Goal: Information Seeking & Learning: Get advice/opinions

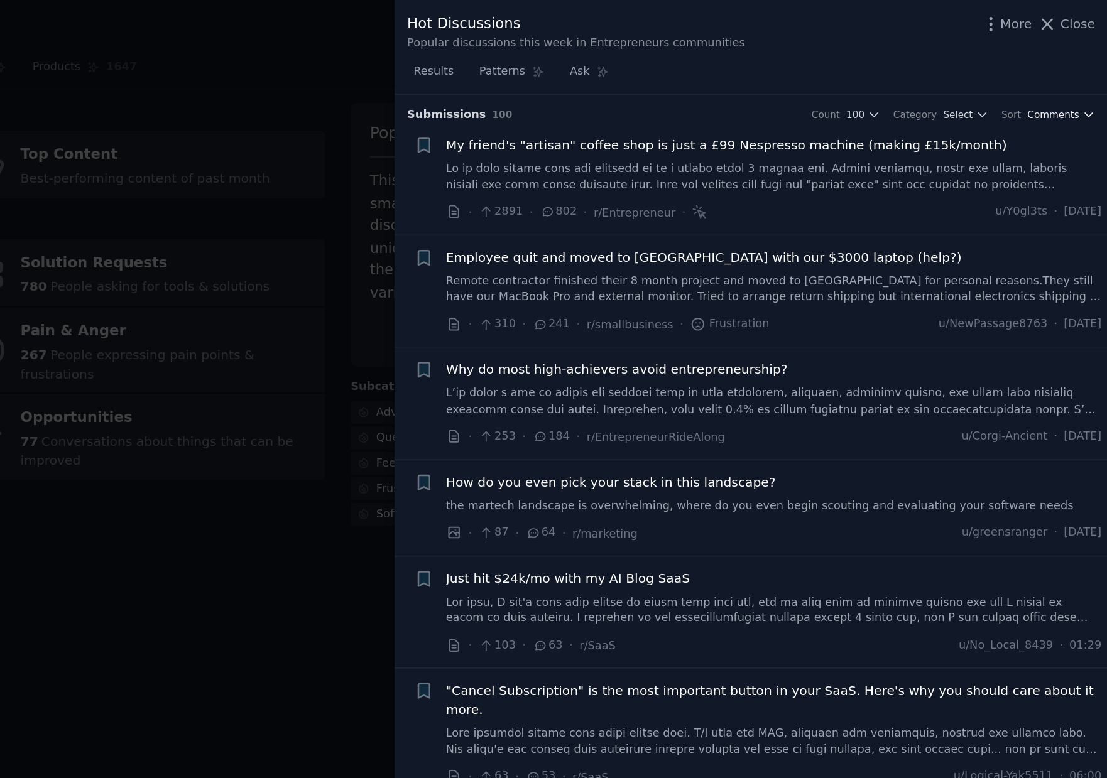
click at [1091, 79] on icon "button" at bounding box center [1093, 80] width 5 height 3
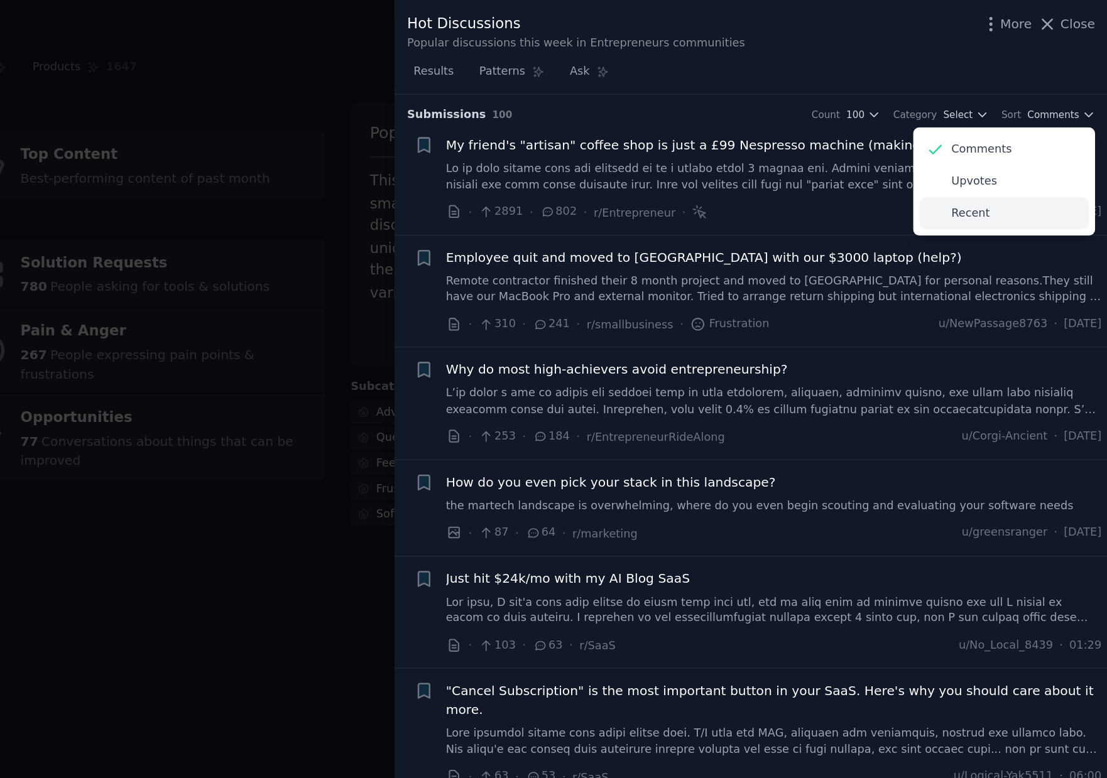
click at [1008, 149] on p "Recent" at bounding box center [1012, 147] width 26 height 11
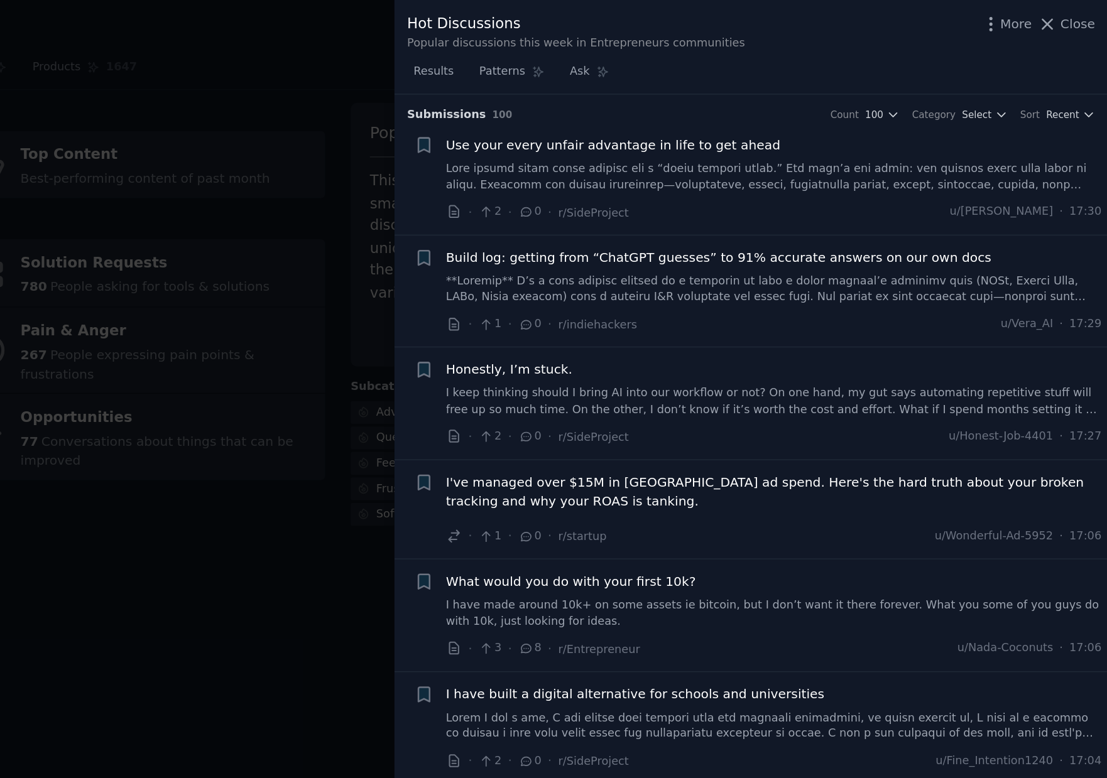
click at [826, 126] on link at bounding box center [876, 122] width 453 height 22
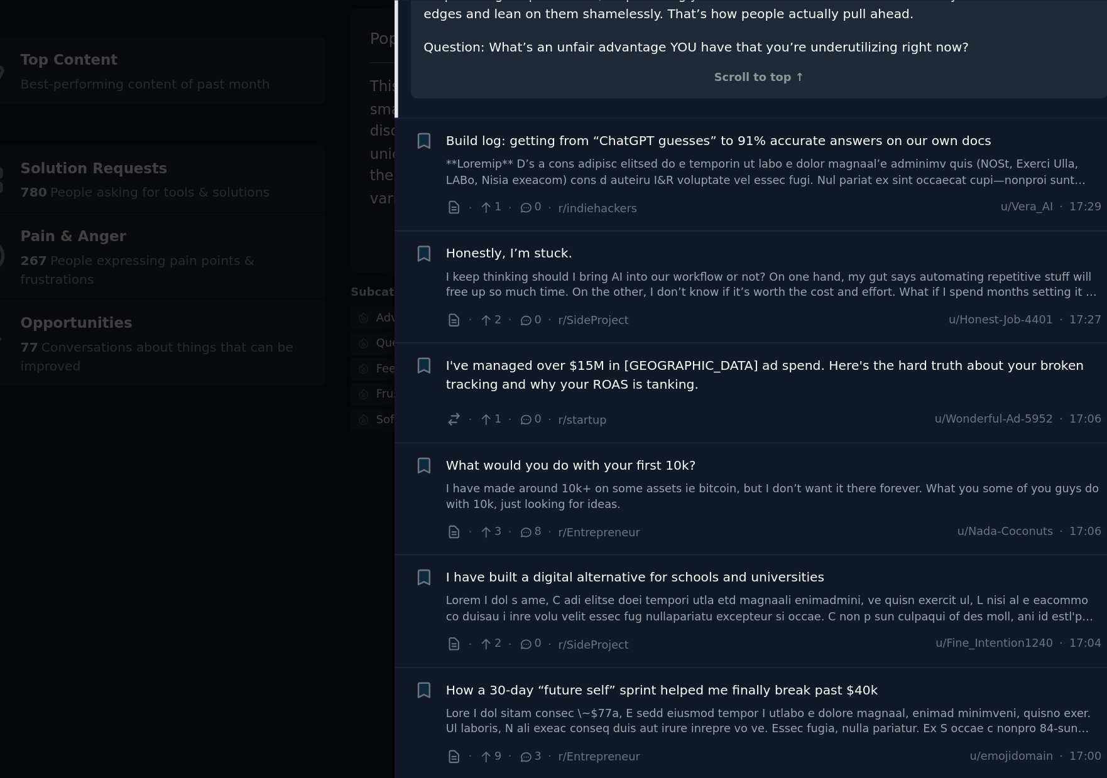
scroll to position [366, 0]
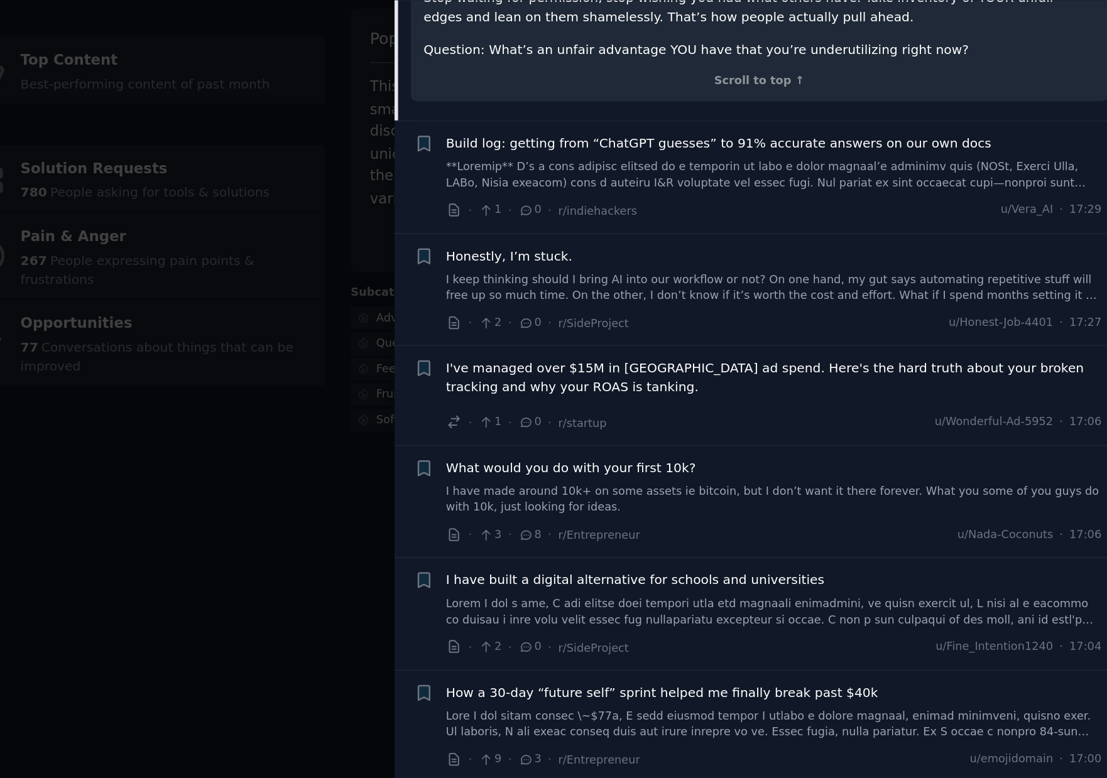
click at [798, 253] on link "I keep thinking should I bring AI into our workflow or not? On one hand, my gut…" at bounding box center [876, 264] width 453 height 22
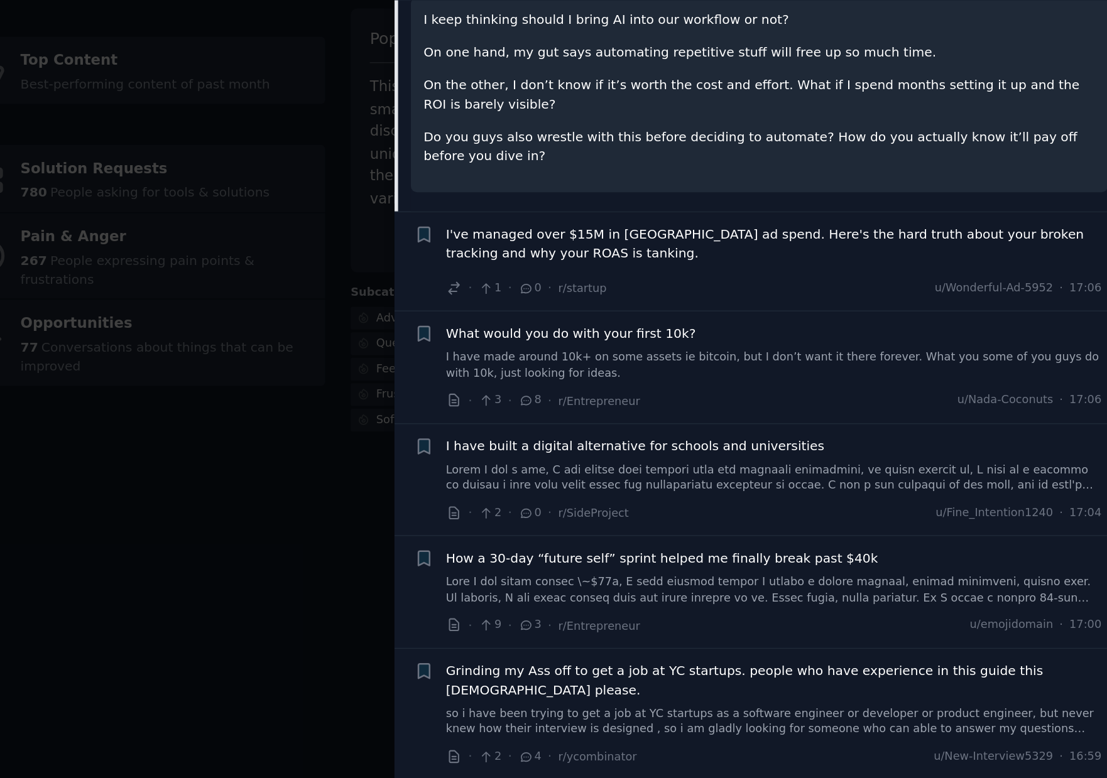
scroll to position [175, 0]
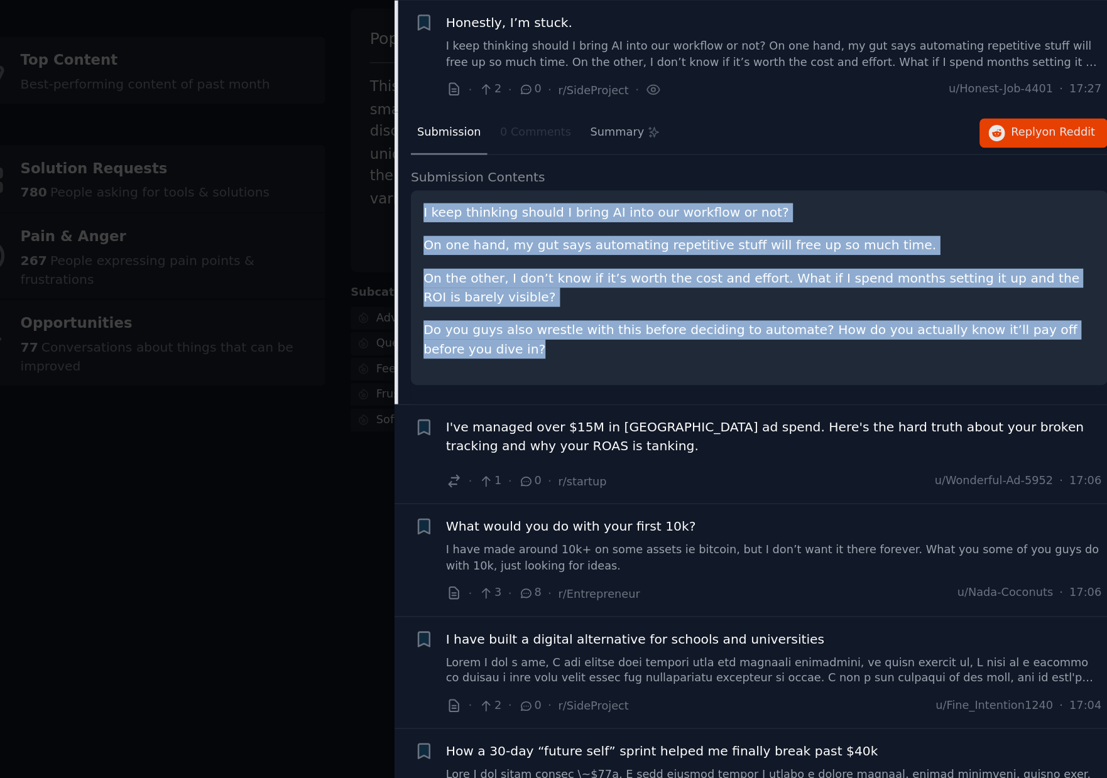
drag, startPoint x: 632, startPoint y: 210, endPoint x: 683, endPoint y: 308, distance: 110.7
click at [683, 308] on div "I keep thinking should I bring AI into our workflow or not? On one hand, my gut…" at bounding box center [866, 264] width 481 height 134
copy div "I keep thinking should I bring AI into our workflow or not? On one hand, my gut…"
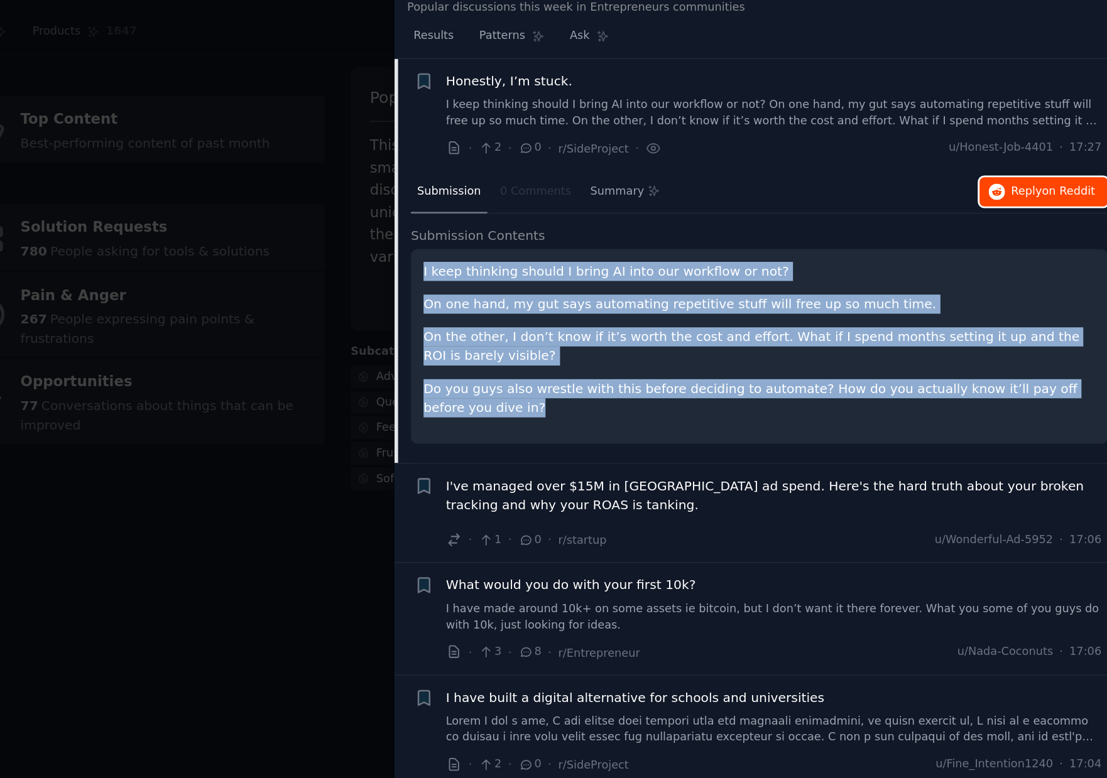
click at [1040, 156] on span "Reply on Reddit" at bounding box center [1069, 156] width 58 height 11
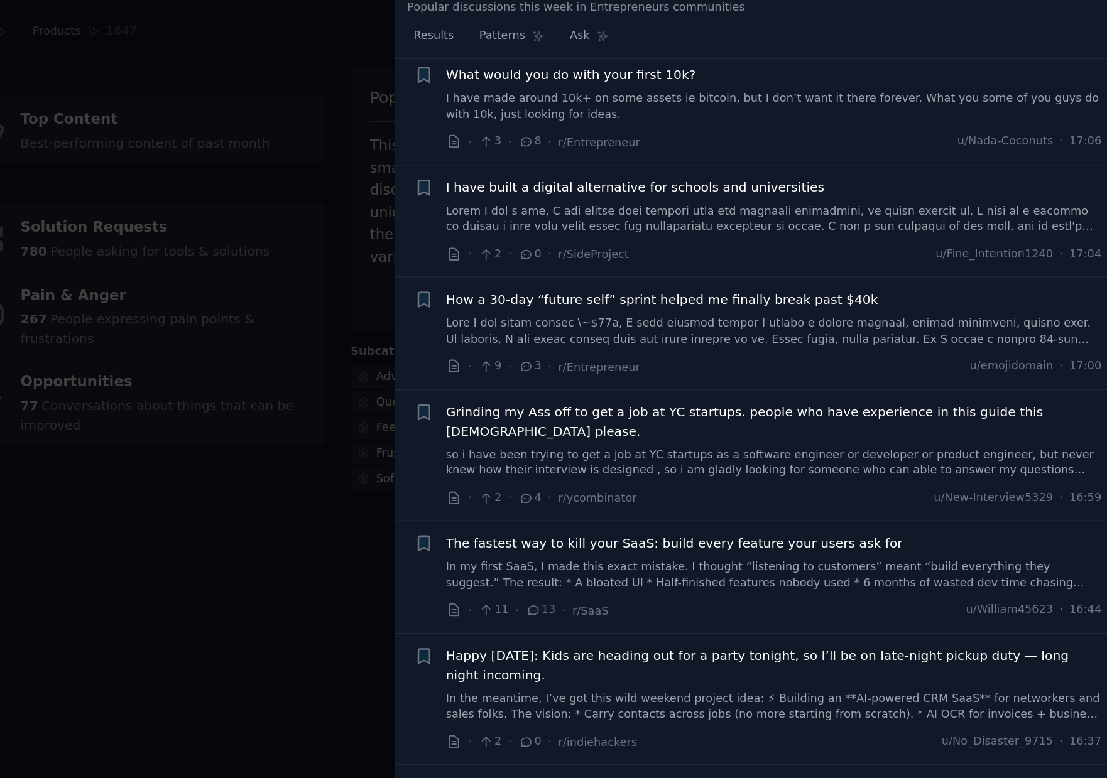
scroll to position [529, 0]
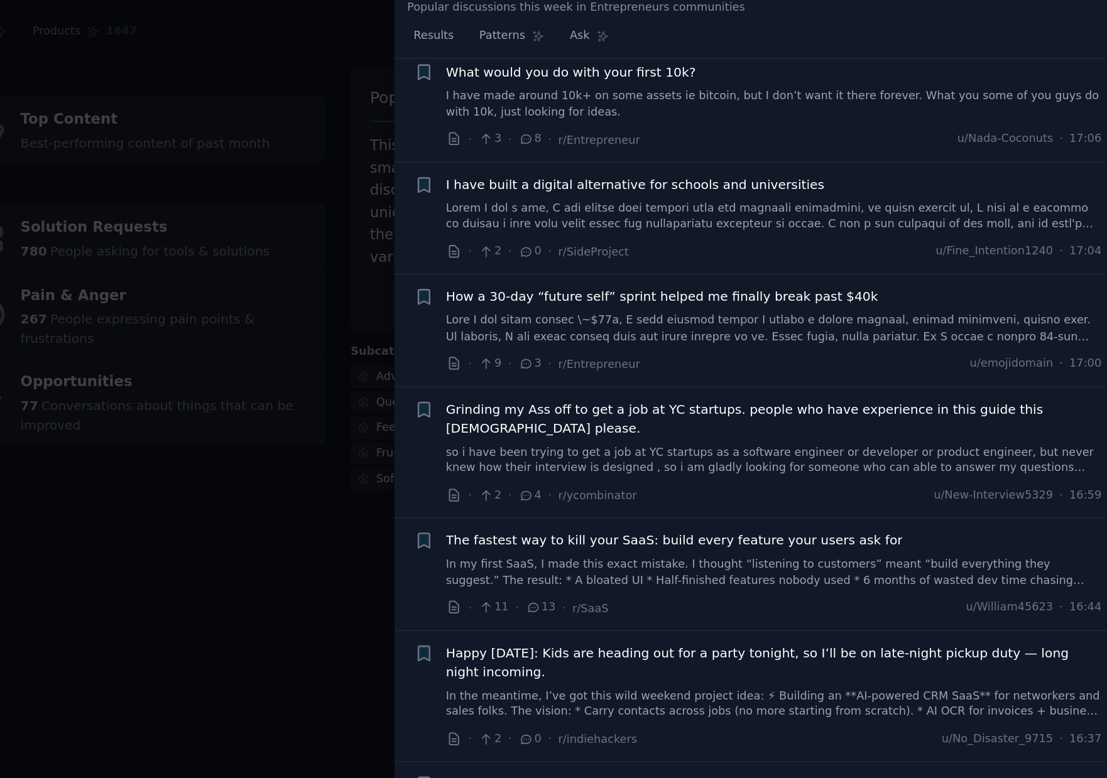
click at [785, 241] on link at bounding box center [876, 252] width 453 height 22
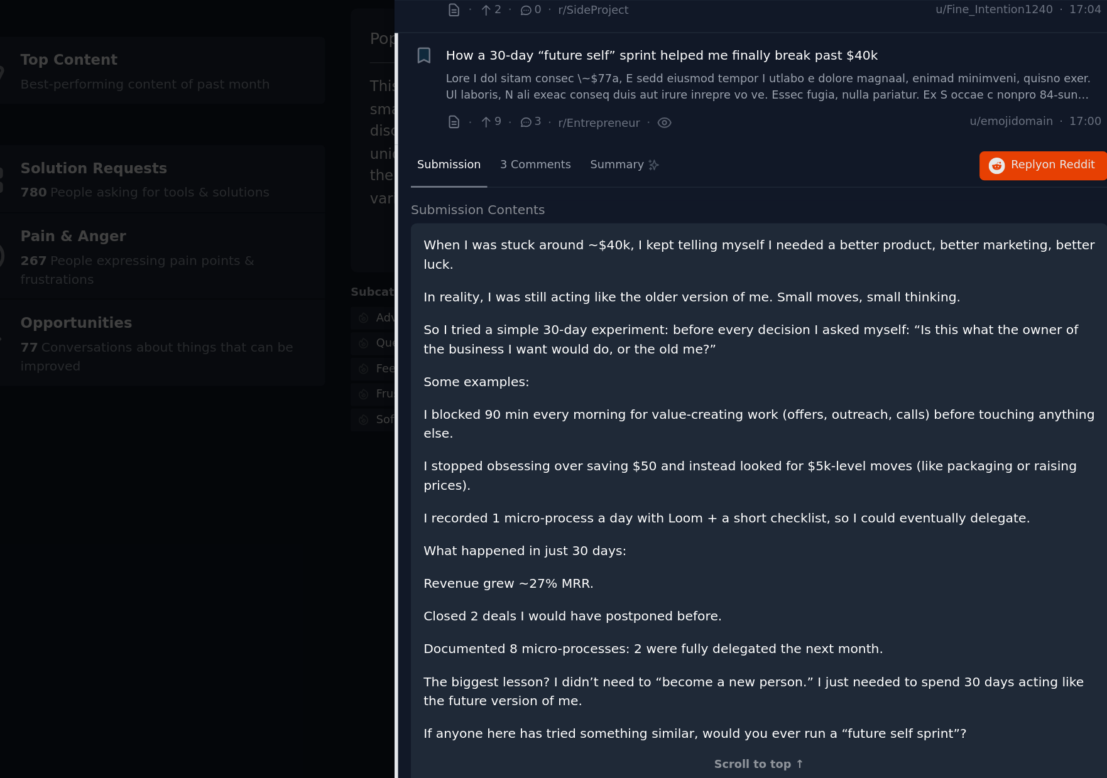
scroll to position [455, 0]
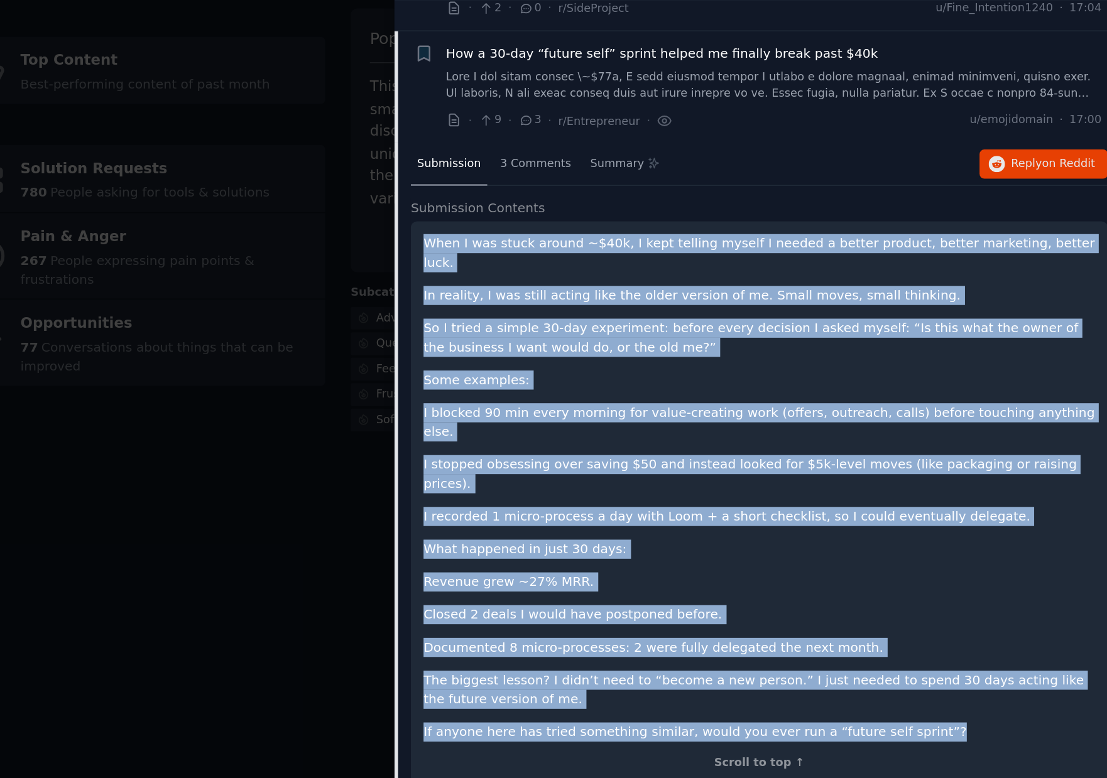
drag, startPoint x: 986, startPoint y: 533, endPoint x: 631, endPoint y: 232, distance: 465.7
click at [631, 232] on div "When I was stuck around ~$40k, I kept telling myself I needed a better product,…" at bounding box center [866, 412] width 481 height 389
copy div "When I was stuck around ~$40k, I kept telling myself I needed a better product,…"
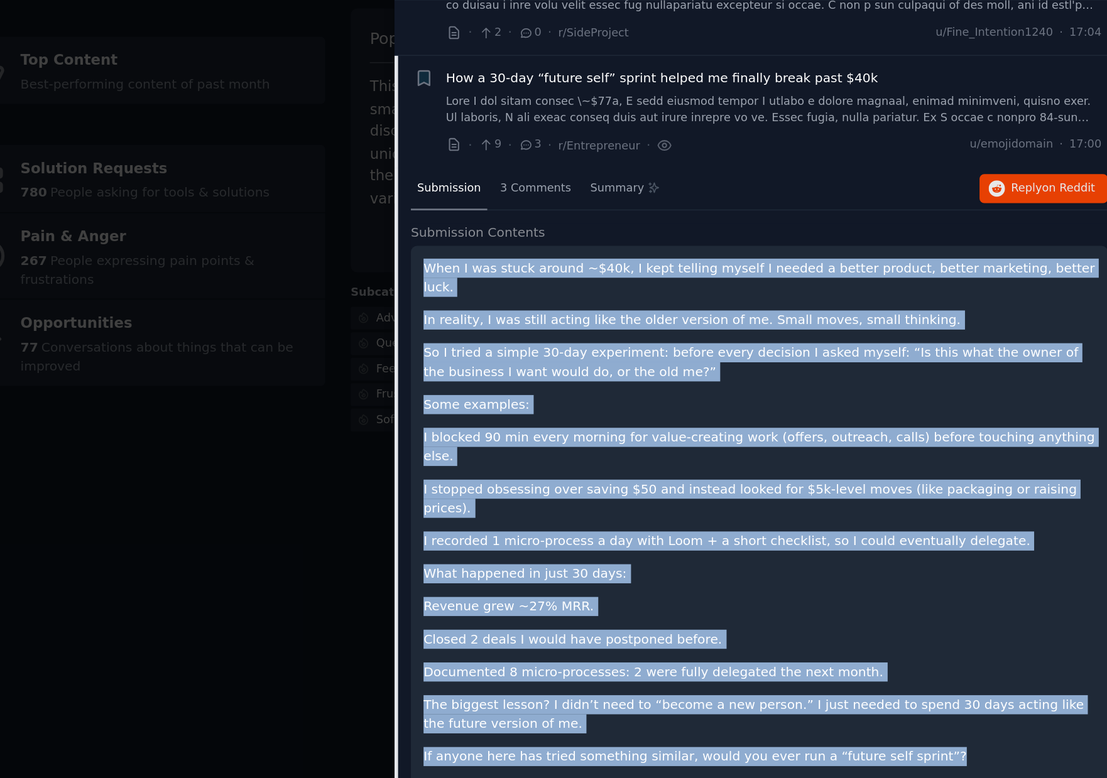
scroll to position [436, 0]
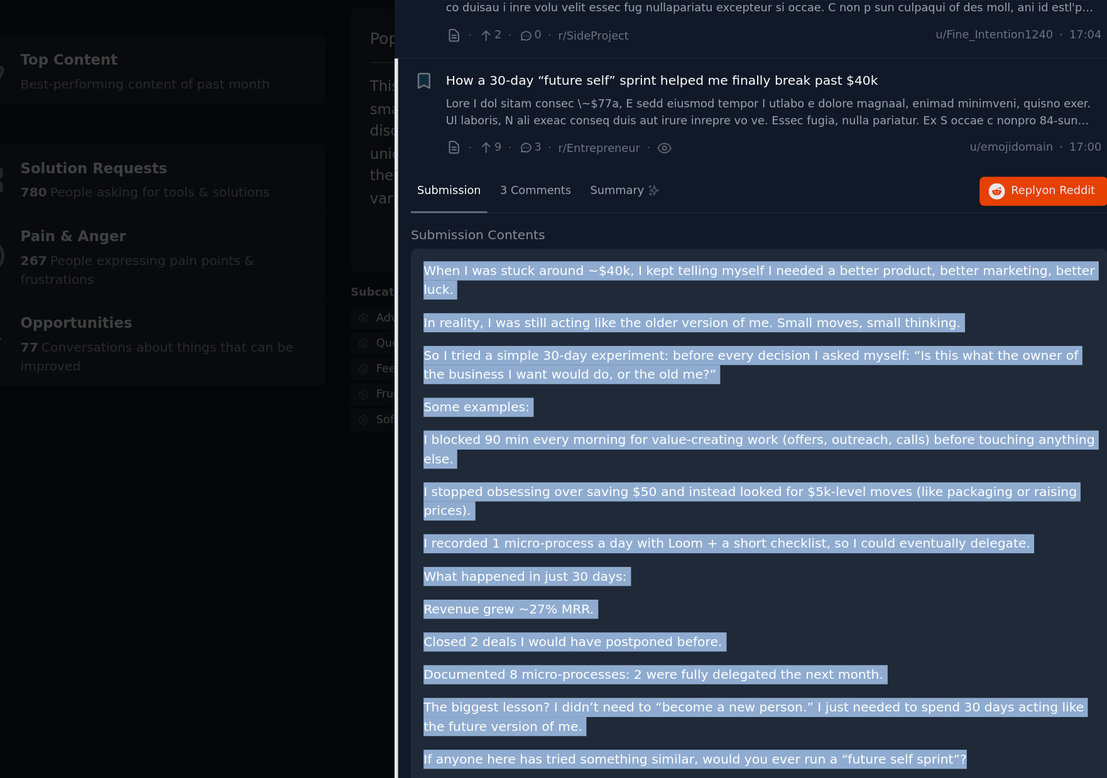
copy div "When I was stuck around ~$40k, I kept telling myself I needed a better product,…"
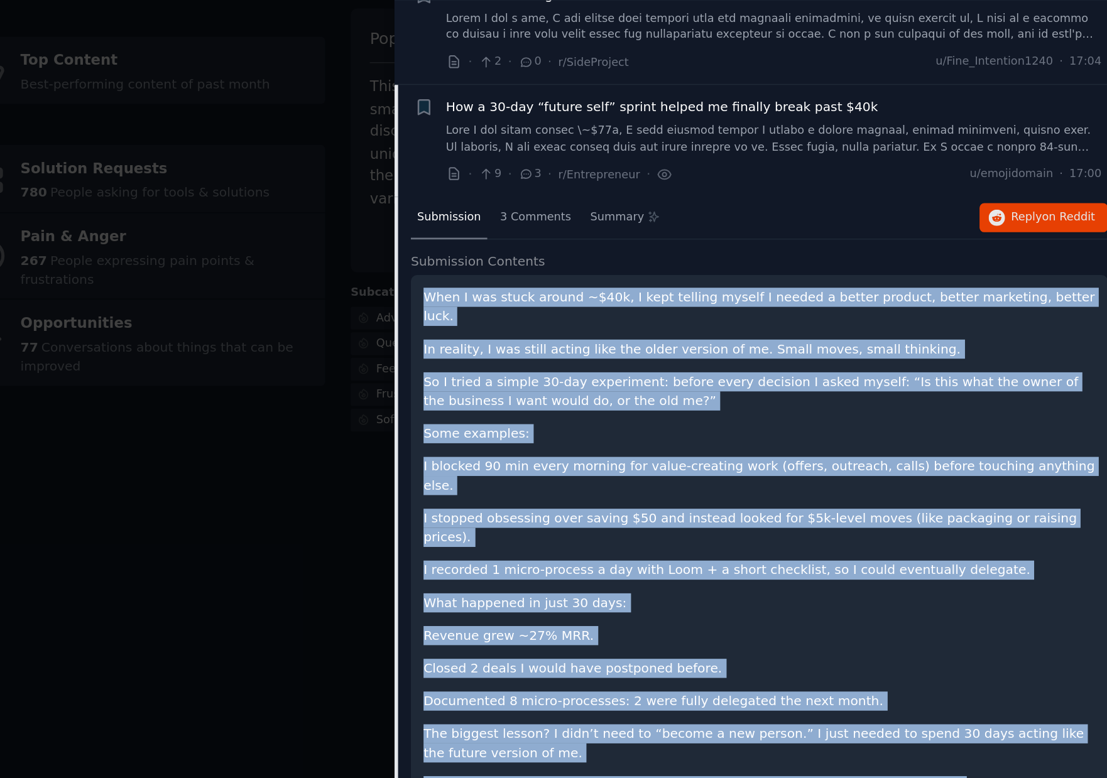
scroll to position [423, 0]
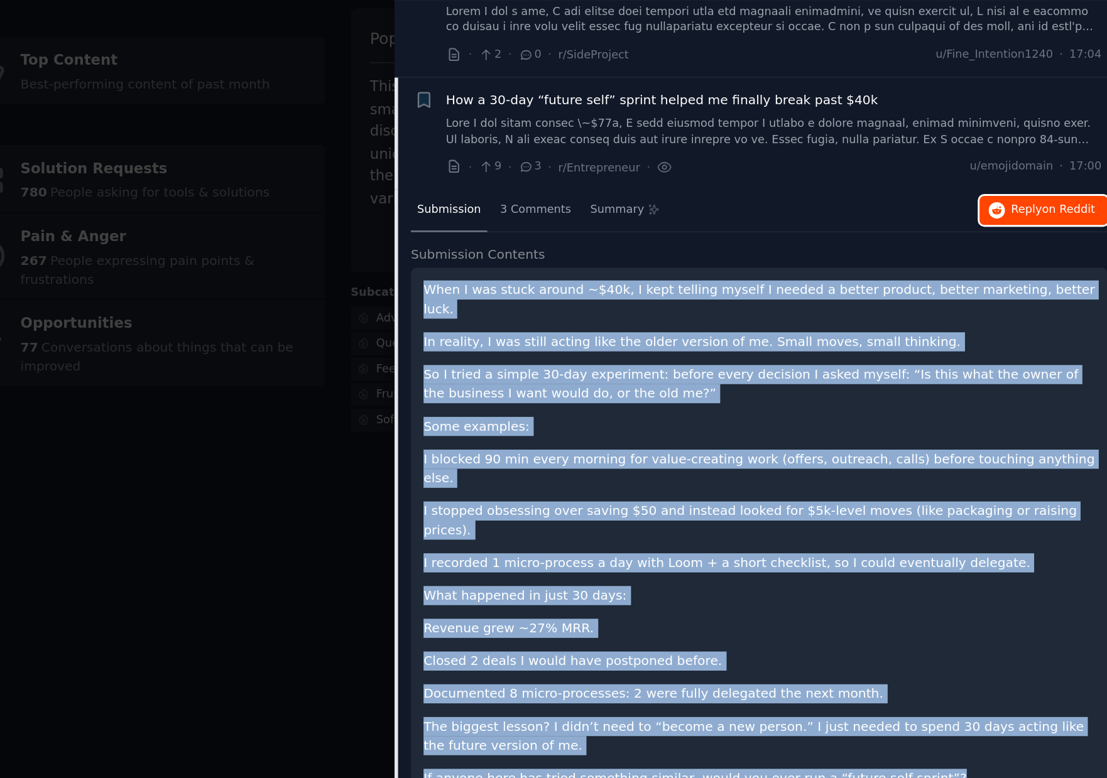
click at [1065, 207] on span "on Reddit" at bounding box center [1080, 209] width 36 height 9
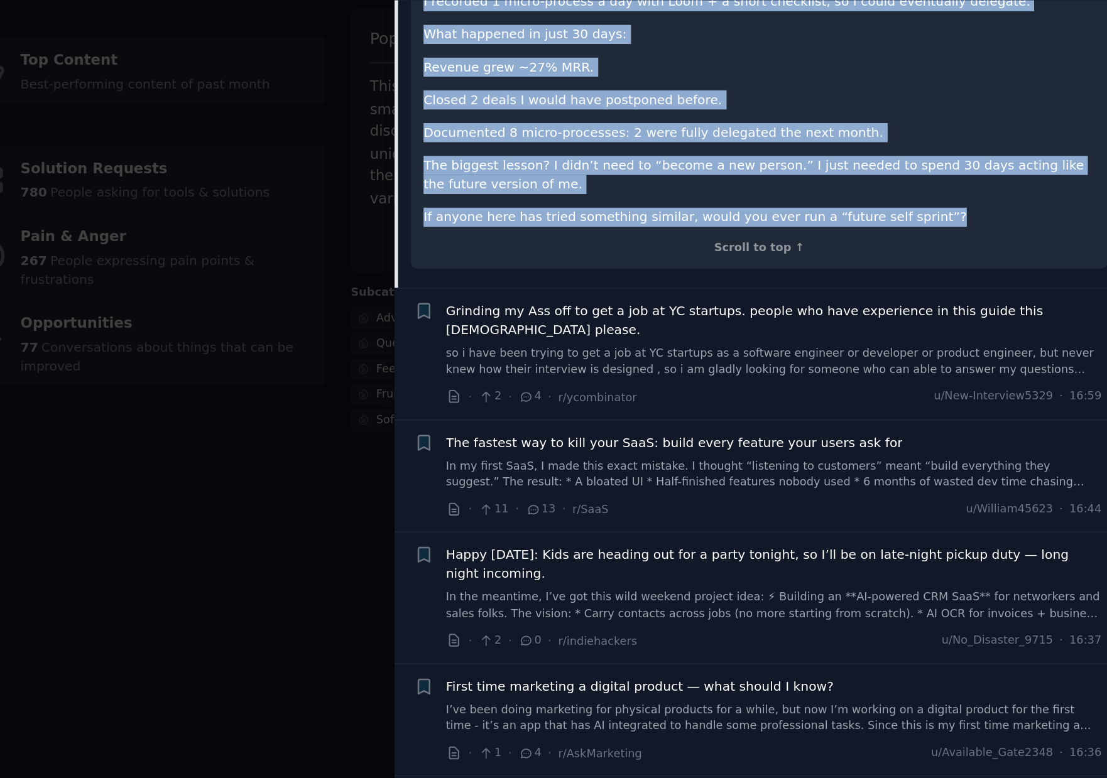
scroll to position [815, 0]
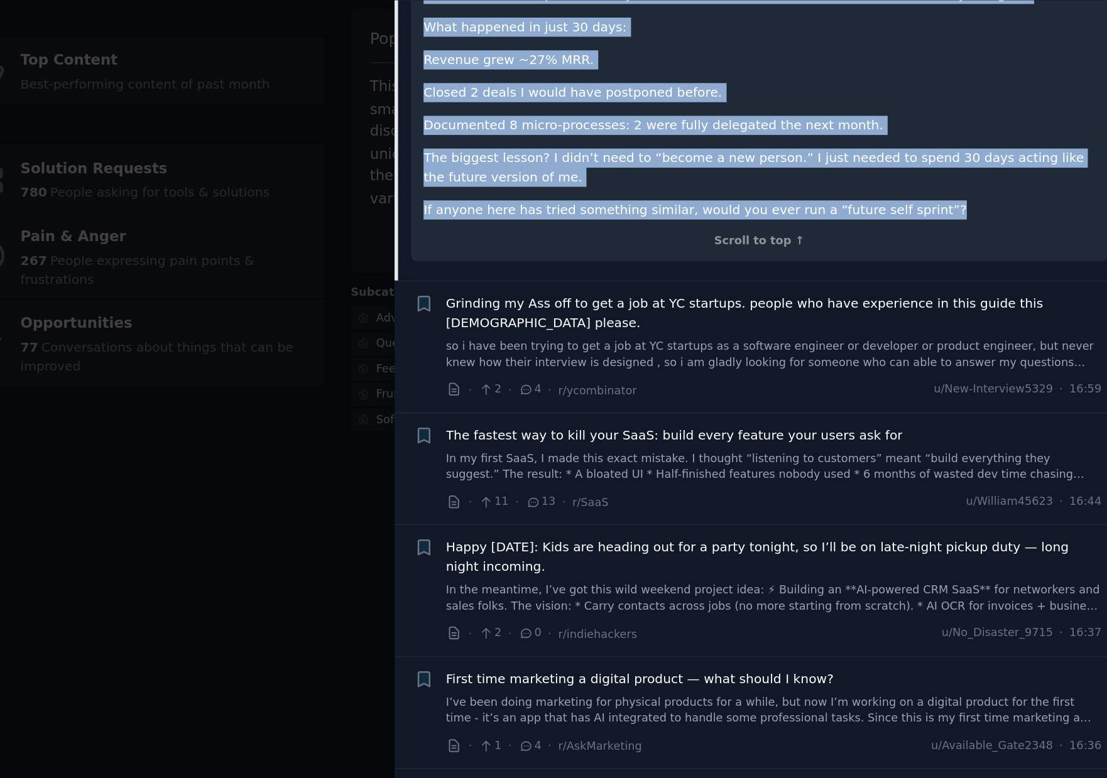
click at [938, 268] on span "Grinding my Ass off to get a job at YC startups. people who have experience in …" at bounding box center [876, 281] width 453 height 26
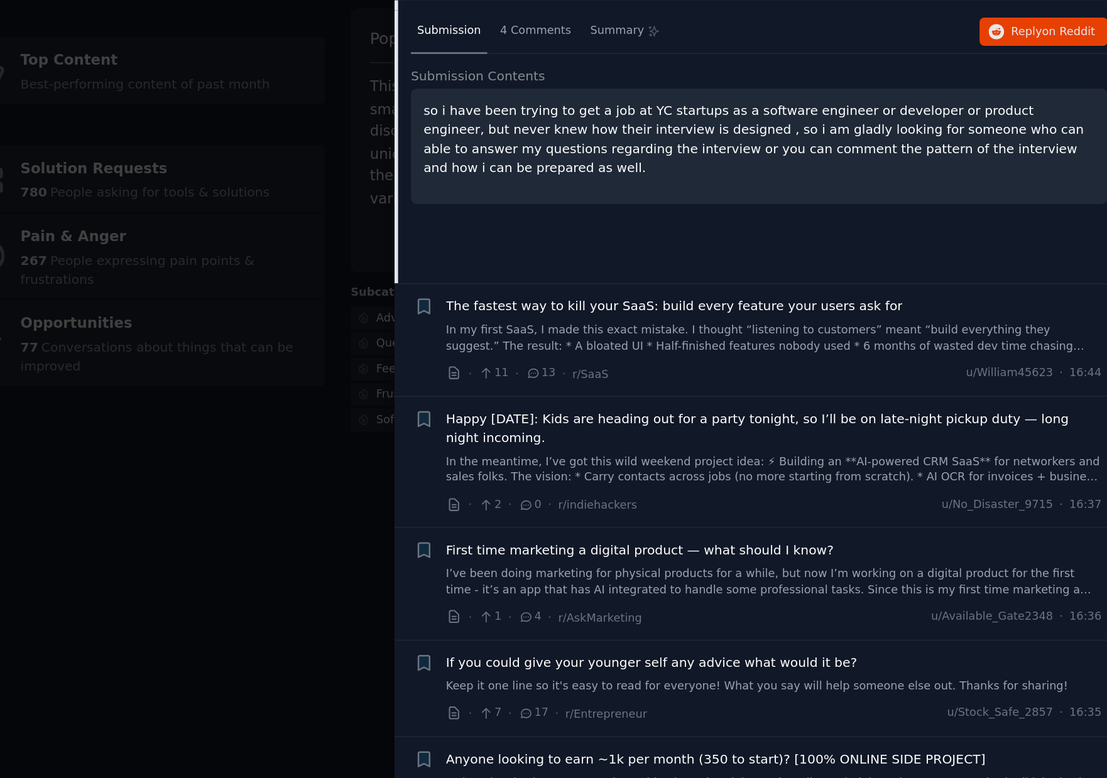
scroll to position [553, 0]
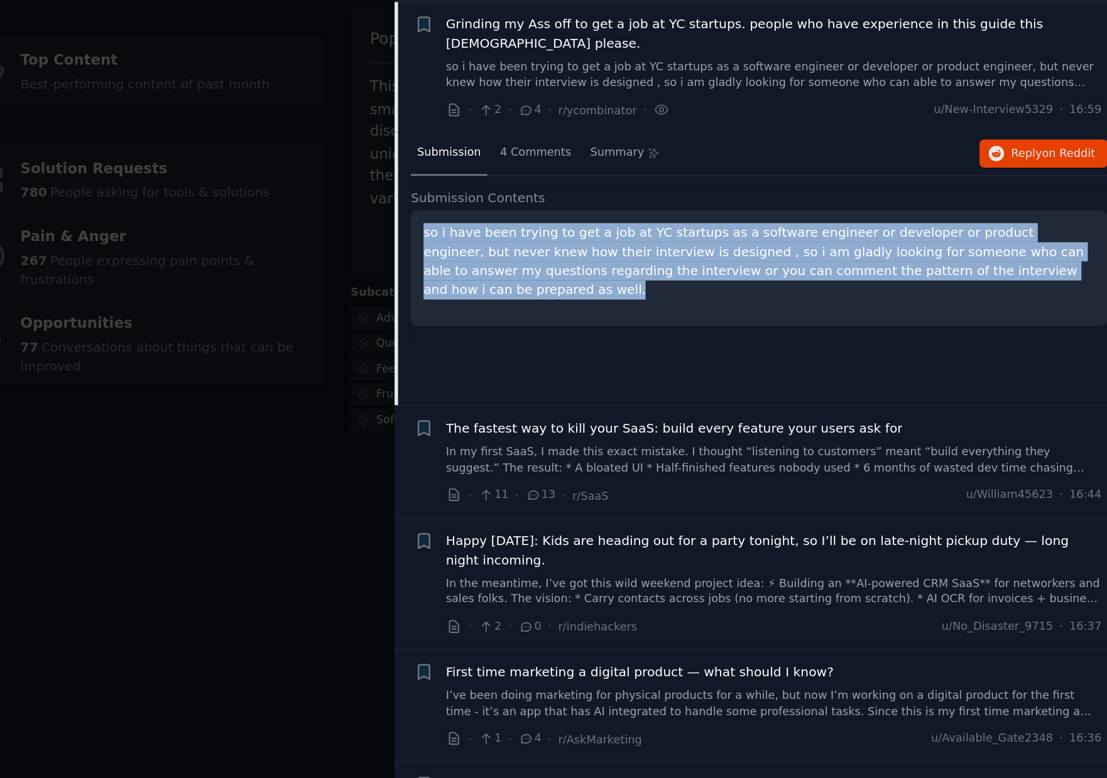
drag, startPoint x: 665, startPoint y: 264, endPoint x: 629, endPoint y: 222, distance: 55.7
click at [629, 222] on div "so i have been trying to get a job at YC startups as a software engineer or dev…" at bounding box center [866, 250] width 481 height 80
copy p "so i have been trying to get a job at YC startups as a software engineer or dev…"
click at [1058, 166] on span "Reply on Reddit" at bounding box center [1069, 171] width 58 height 11
click at [852, 362] on span "The fastest way to kill your SaaS: build every feature your users ask for" at bounding box center [807, 360] width 315 height 13
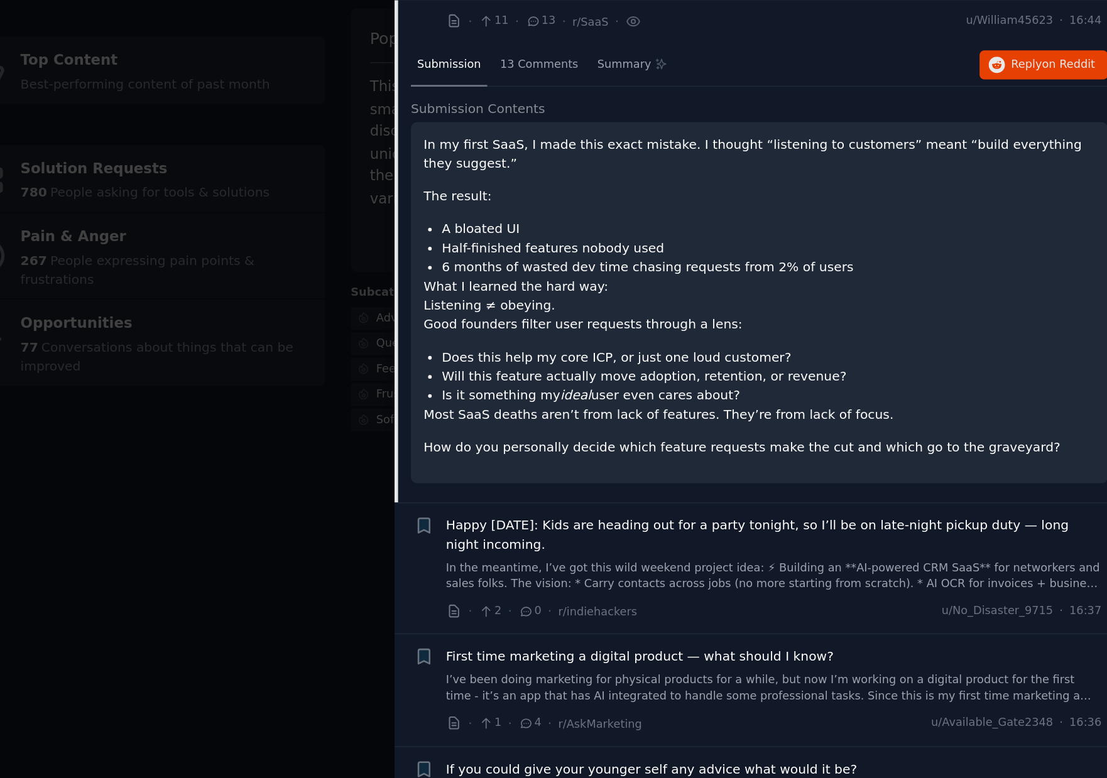
scroll to position [689, 0]
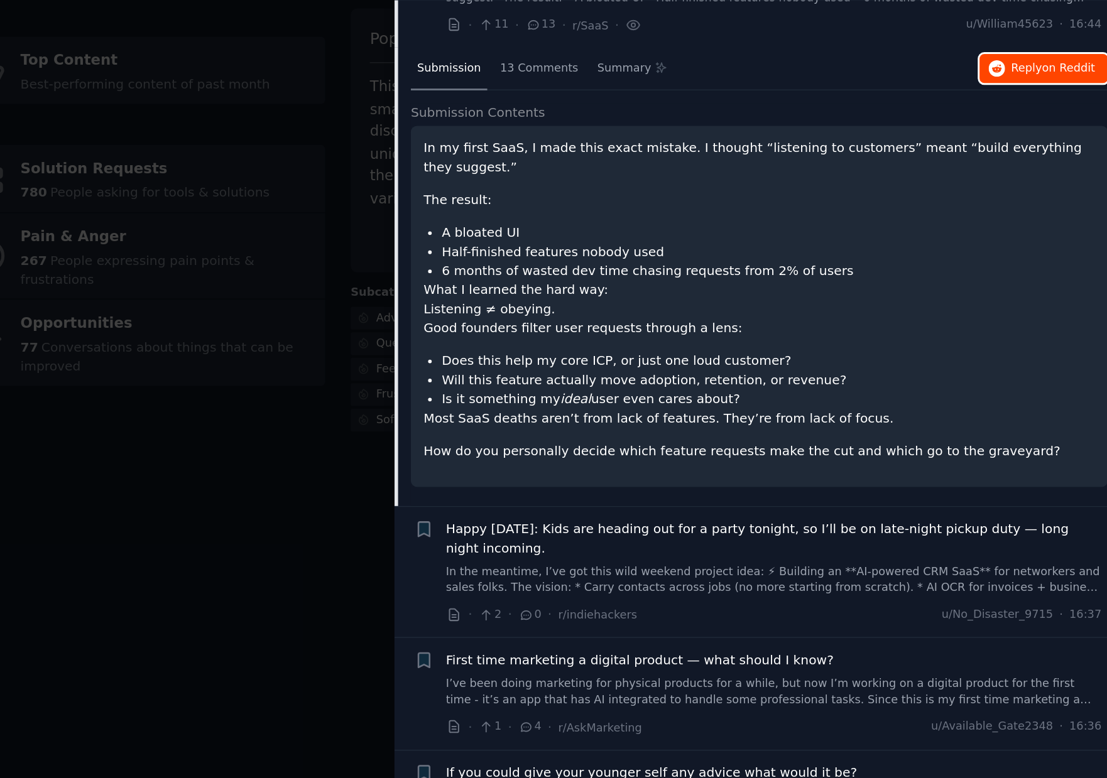
click at [1044, 109] on span "Reply on Reddit" at bounding box center [1069, 112] width 58 height 11
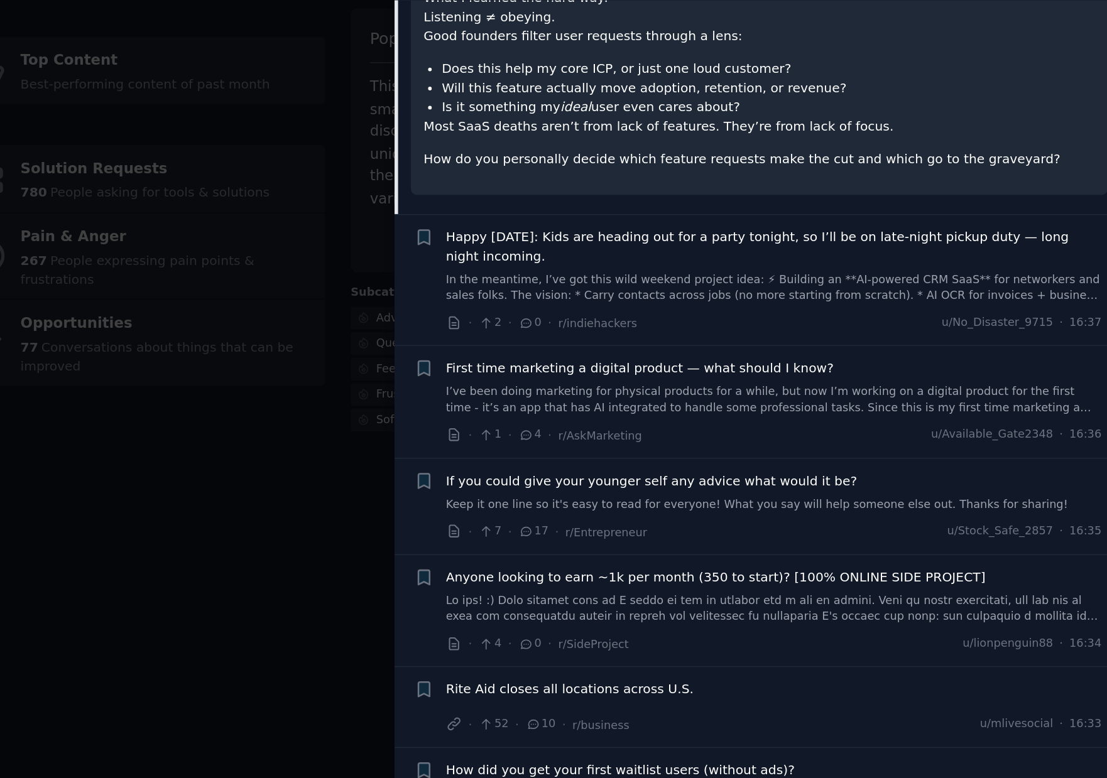
scroll to position [904, 0]
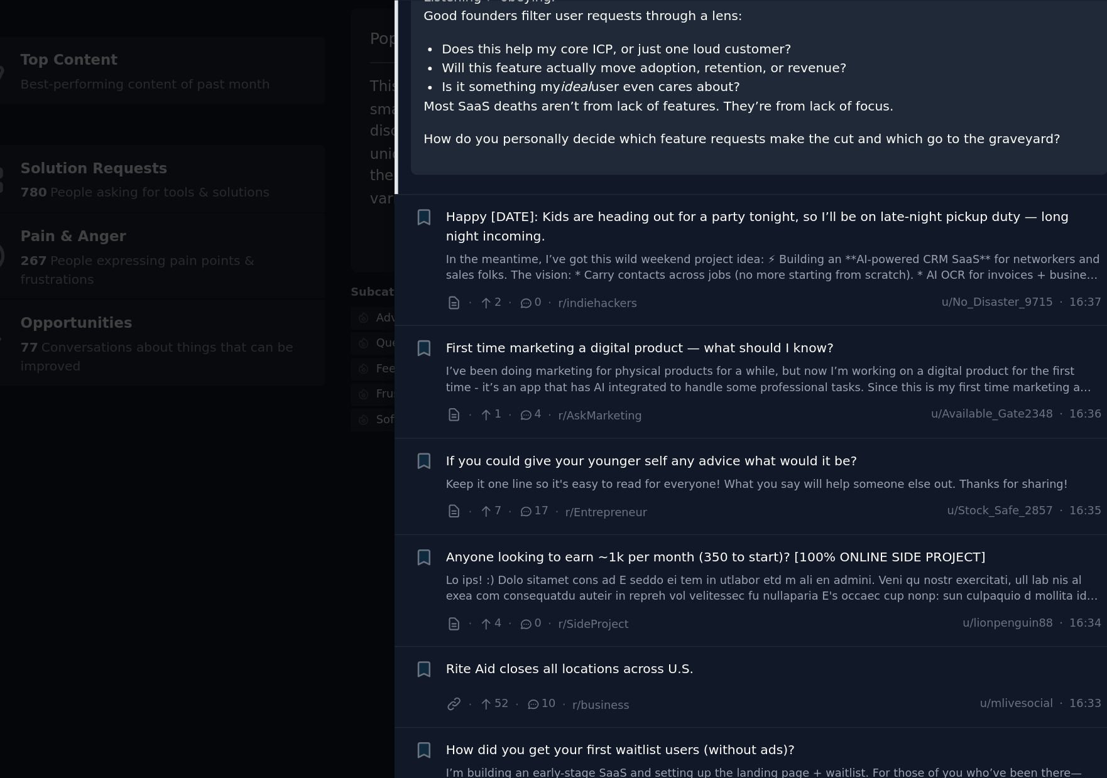
click at [911, 232] on span "Happy [DATE]: Kids are heading out for a party tonight, so I’ll be on late-nigh…" at bounding box center [876, 222] width 453 height 26
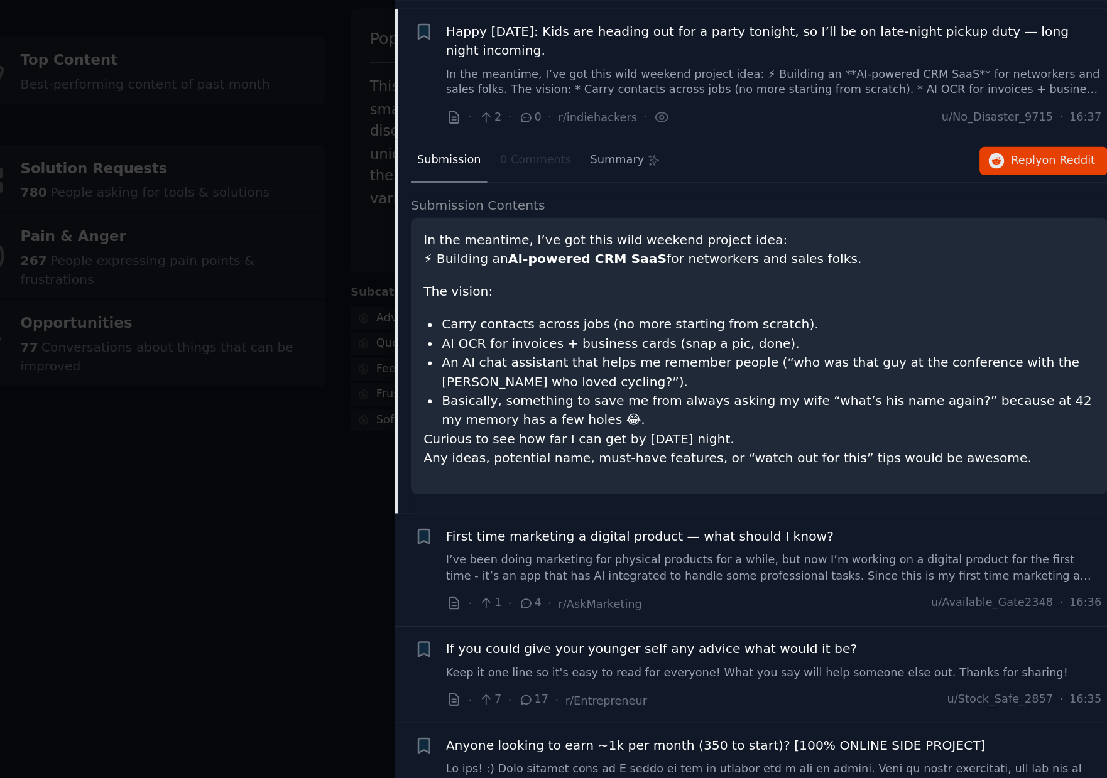
scroll to position [710, 0]
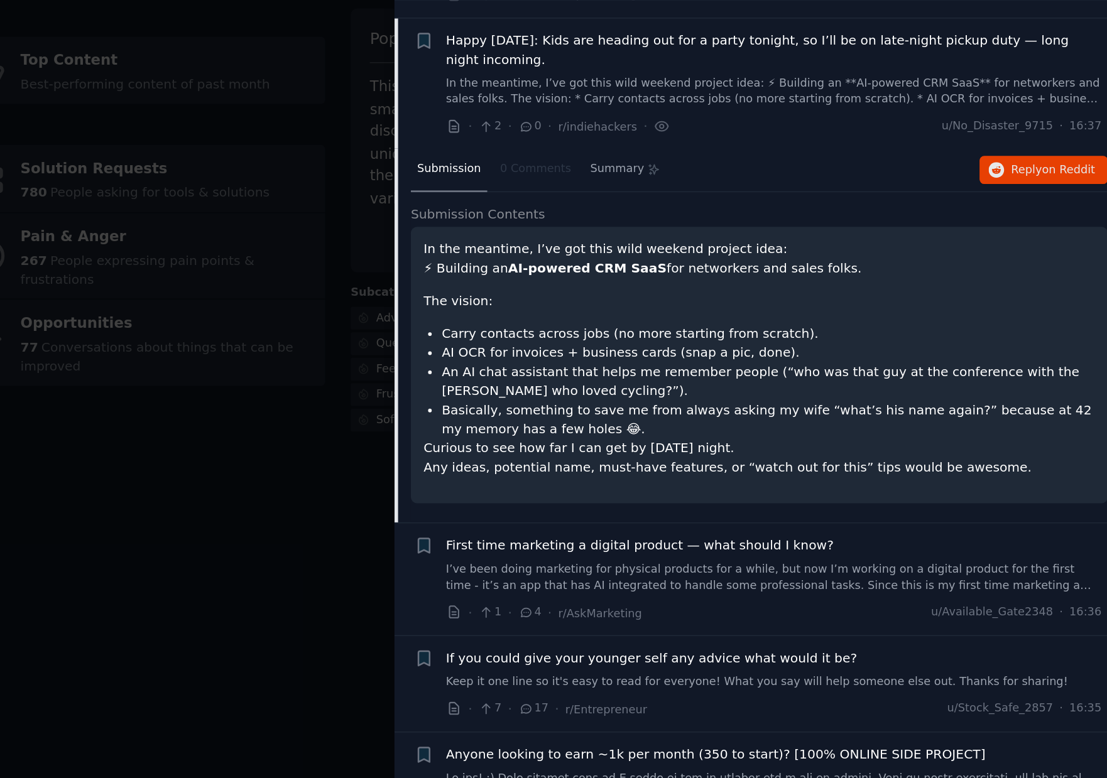
click at [1028, 386] on p "Curious to see how far I can get by Sunday night. Any ideas, potential name, mu…" at bounding box center [866, 381] width 464 height 26
drag, startPoint x: 1023, startPoint y: 387, endPoint x: 628, endPoint y: 234, distance: 423.0
click at [628, 234] on div "In the meantime, I’ve got this wild weekend project idea: ⚡ Building an AI-powe…" at bounding box center [866, 317] width 481 height 191
copy div "In the meantime, I’ve got this wild weekend project idea: ⚡ Building an AI-powe…"
click at [961, 279] on div "In the meantime, I’ve got this wild weekend project idea: ⚡ Building an AI-powe…" at bounding box center [866, 313] width 464 height 164
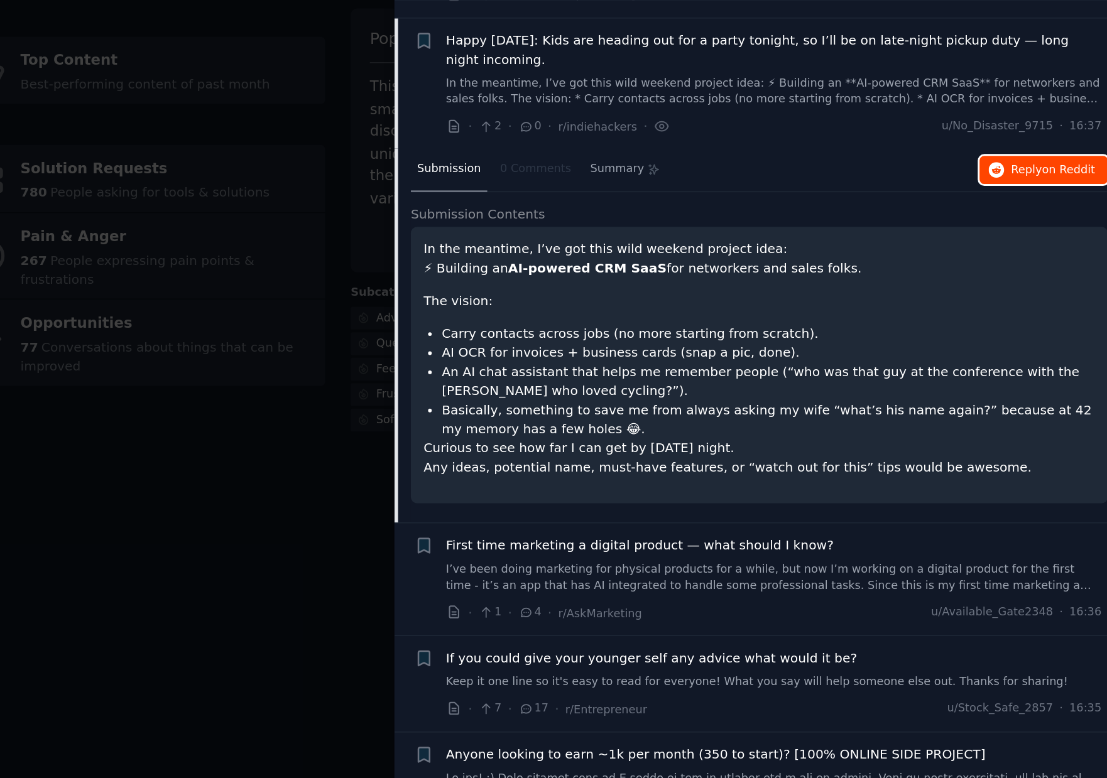
click at [1054, 180] on span "Reply on Reddit" at bounding box center [1069, 182] width 58 height 11
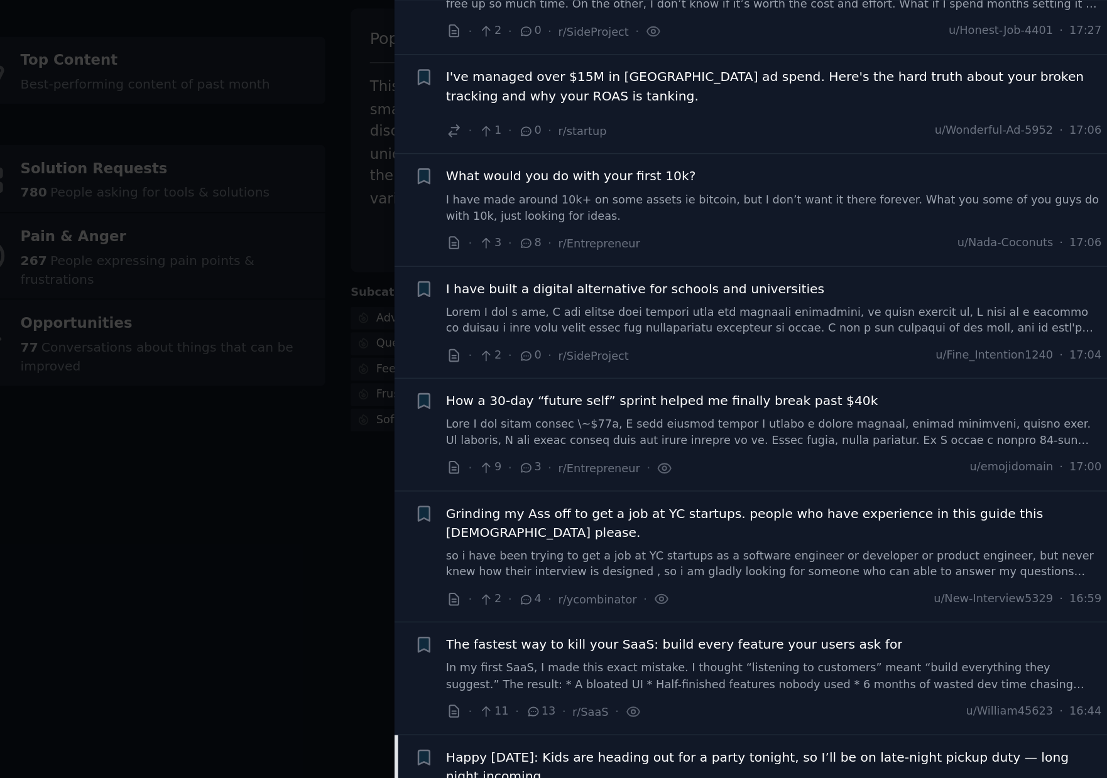
scroll to position [0, 0]
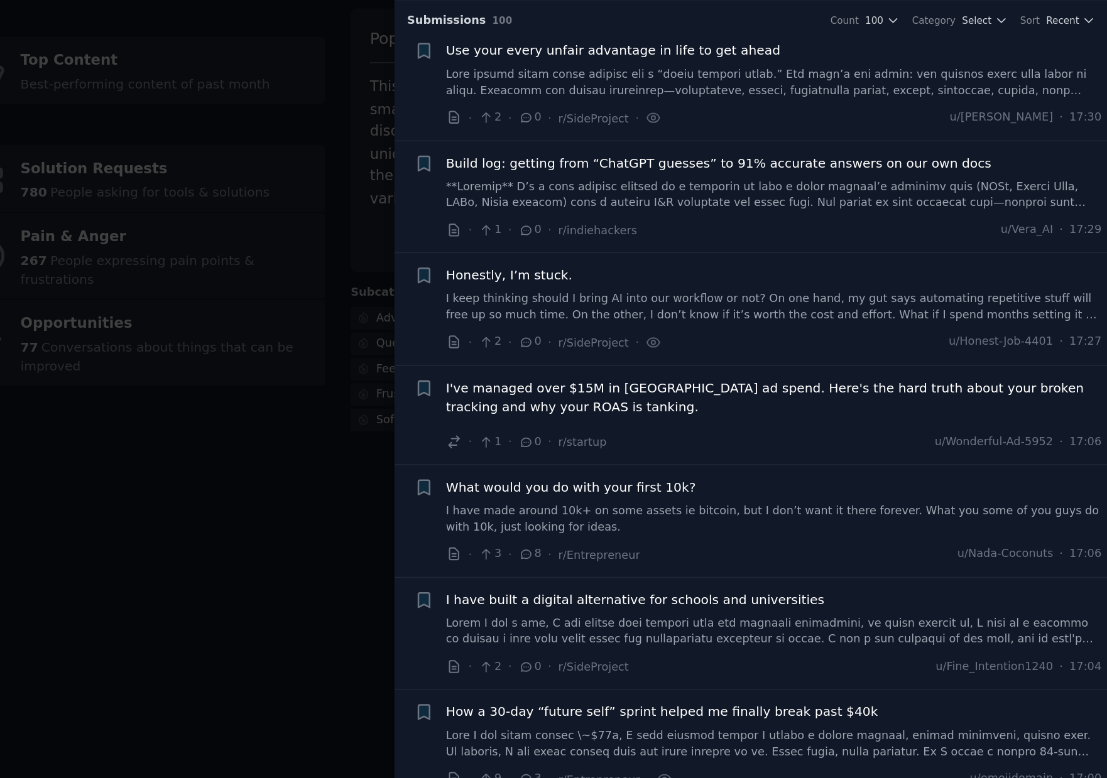
click at [1029, 71] on div "Submission s 100 Count 100 Category Select Sort Recent" at bounding box center [860, 75] width 475 height 20
click at [1031, 78] on icon "button" at bounding box center [1033, 79] width 9 height 9
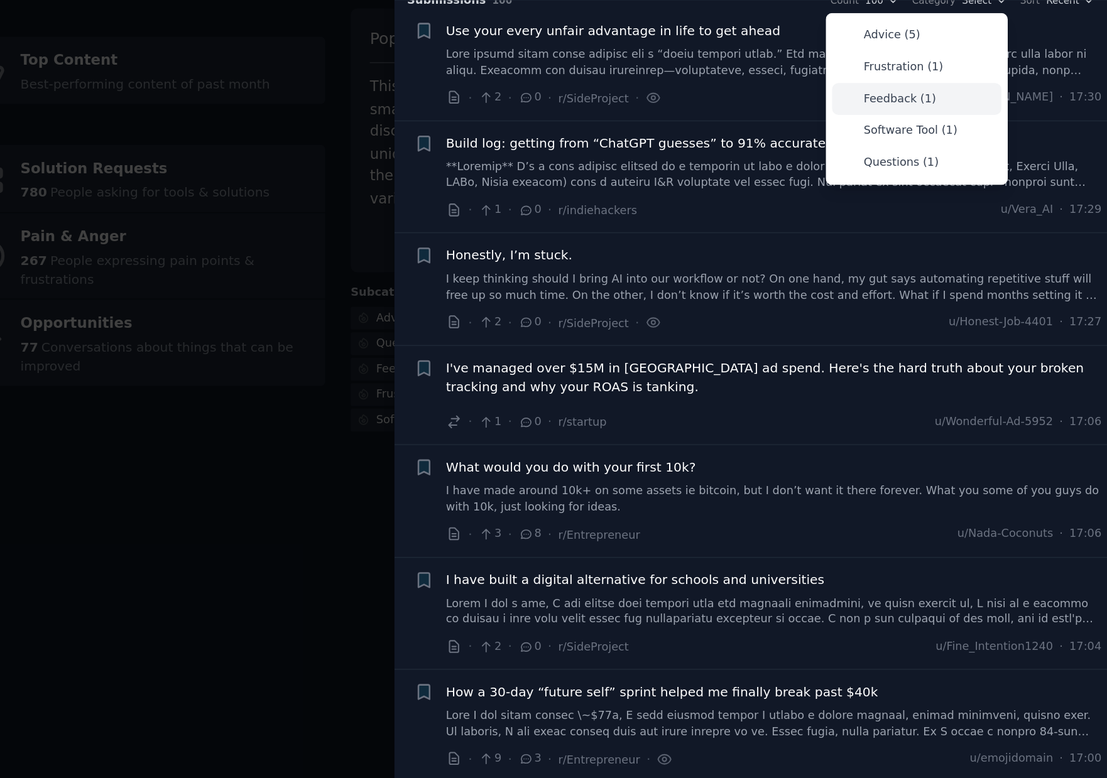
scroll to position [3, 0]
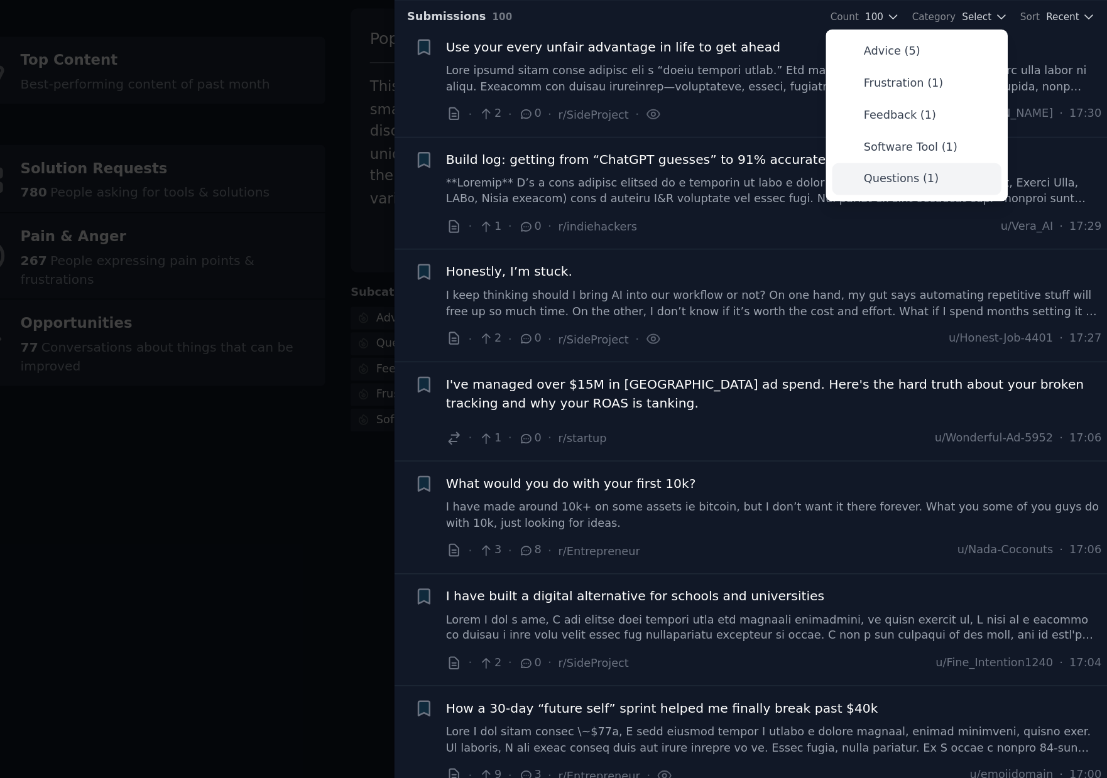
click at [967, 188] on p "Questions (1)" at bounding box center [964, 188] width 52 height 11
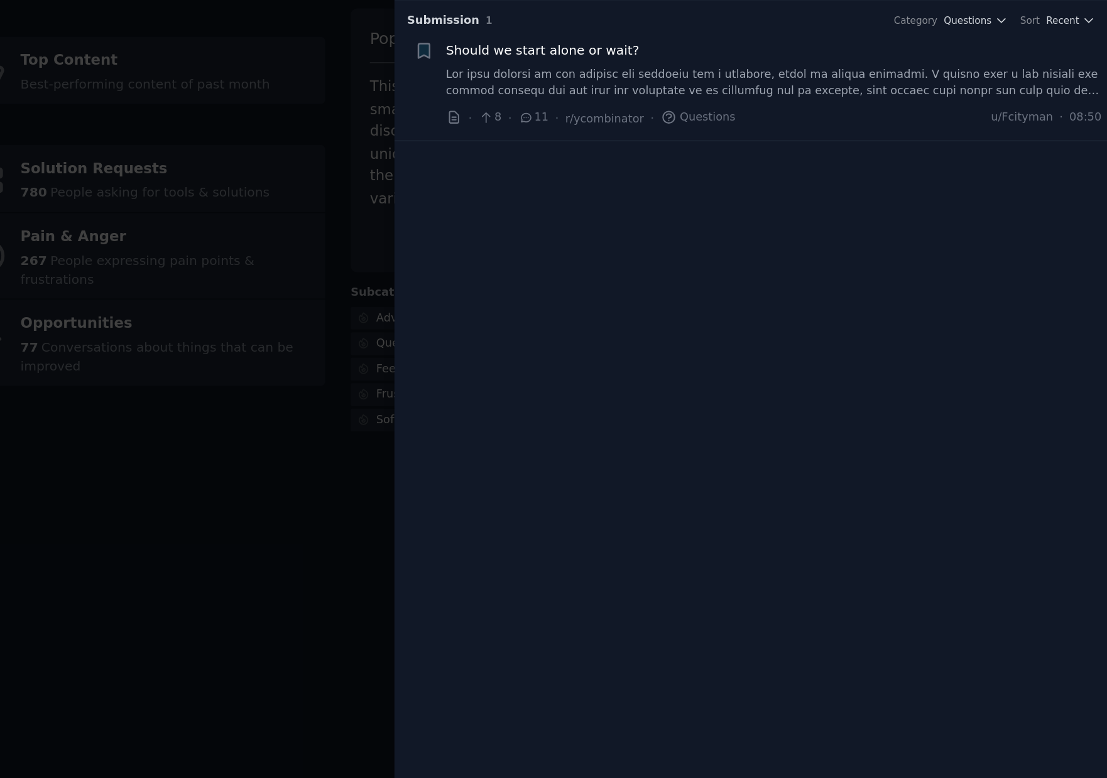
scroll to position [0, 0]
click at [1037, 81] on icon "button" at bounding box center [1033, 79] width 9 height 9
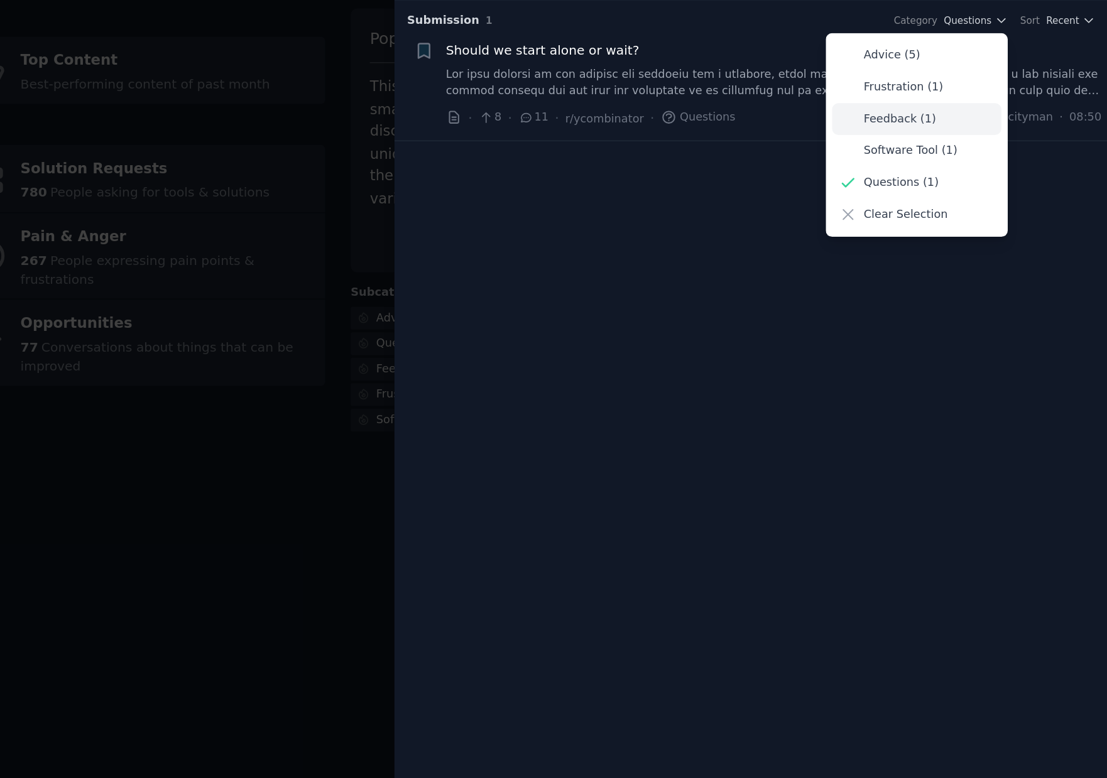
click at [961, 145] on p "Feedback (1)" at bounding box center [963, 147] width 50 height 11
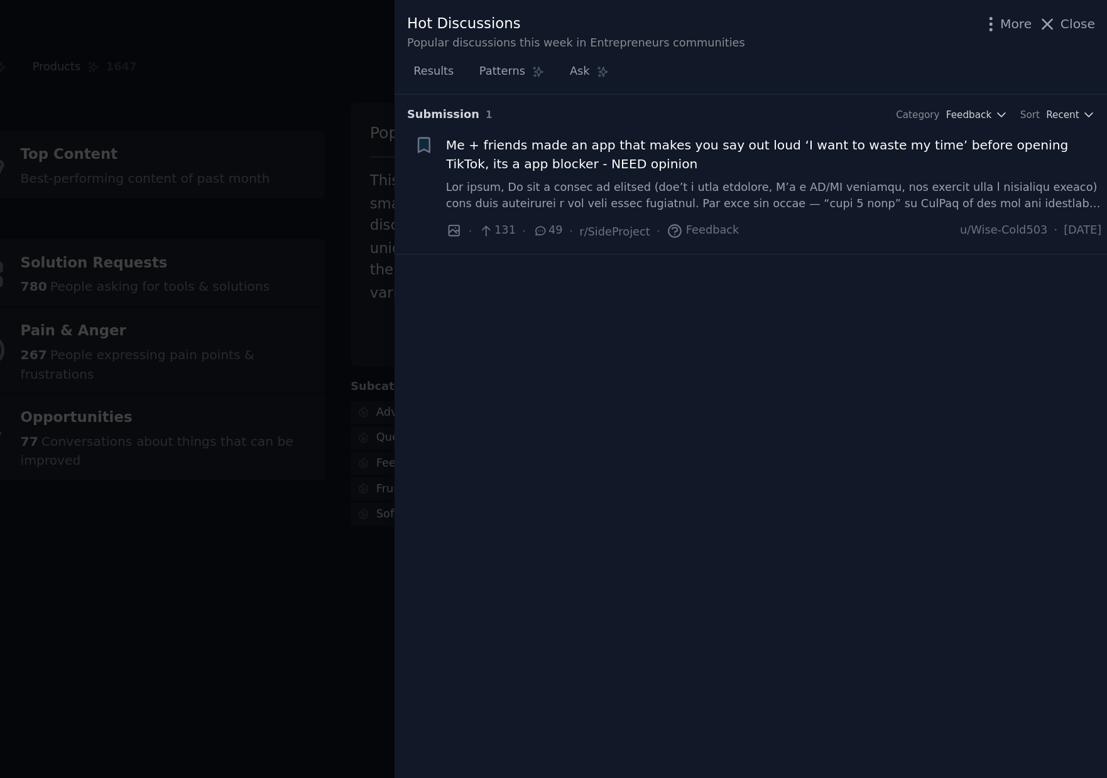
click at [562, 403] on div at bounding box center [553, 389] width 1107 height 778
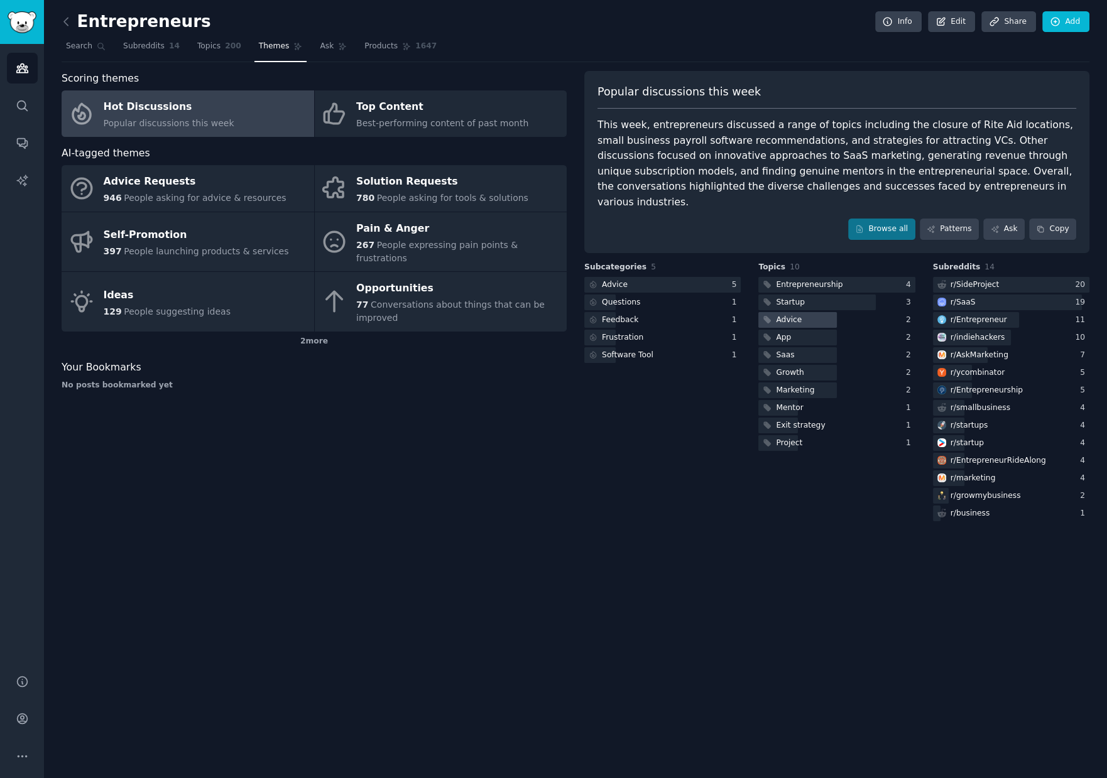
click at [817, 312] on div at bounding box center [797, 320] width 79 height 16
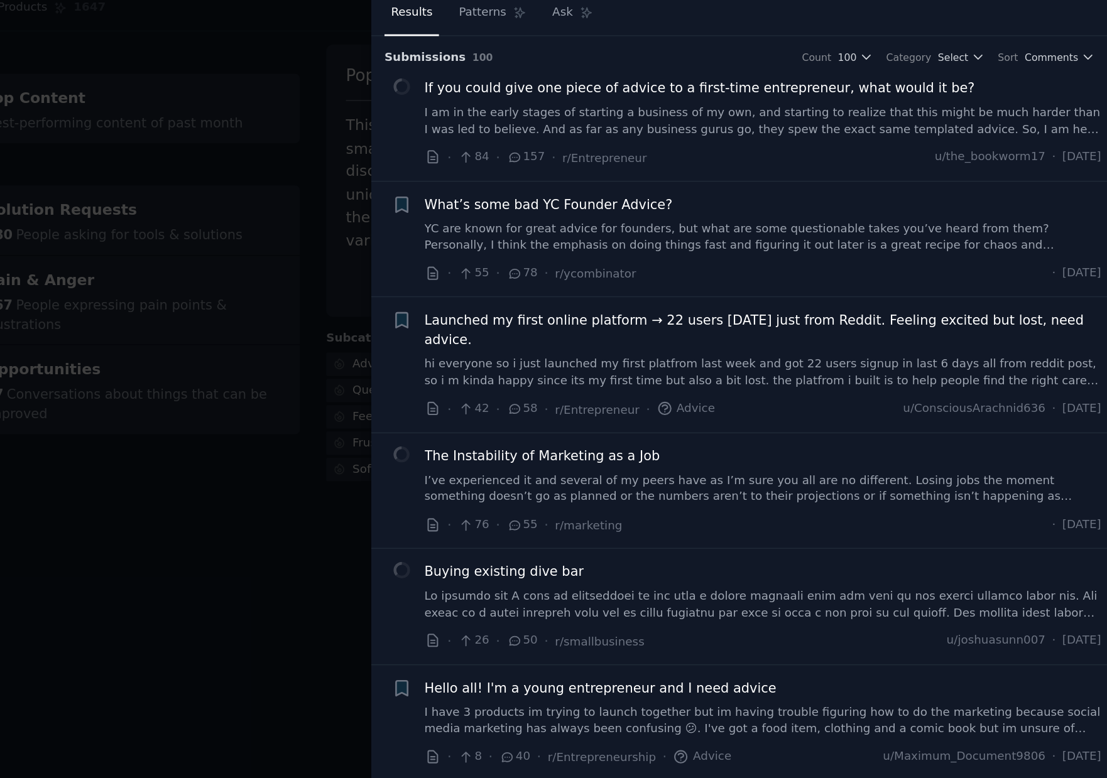
click at [820, 99] on span "If you could give one piece of advice to a first-time entrepreneur, what would …" at bounding box center [834, 100] width 368 height 13
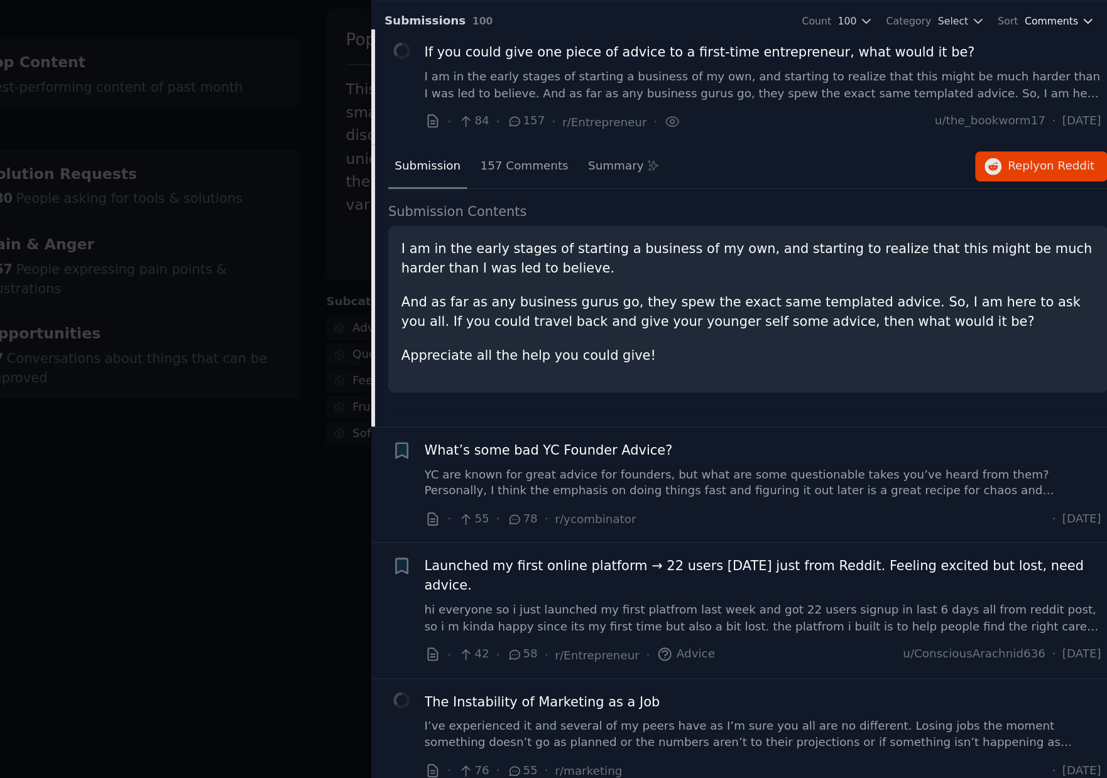
click at [1090, 81] on icon "button" at bounding box center [1093, 79] width 9 height 9
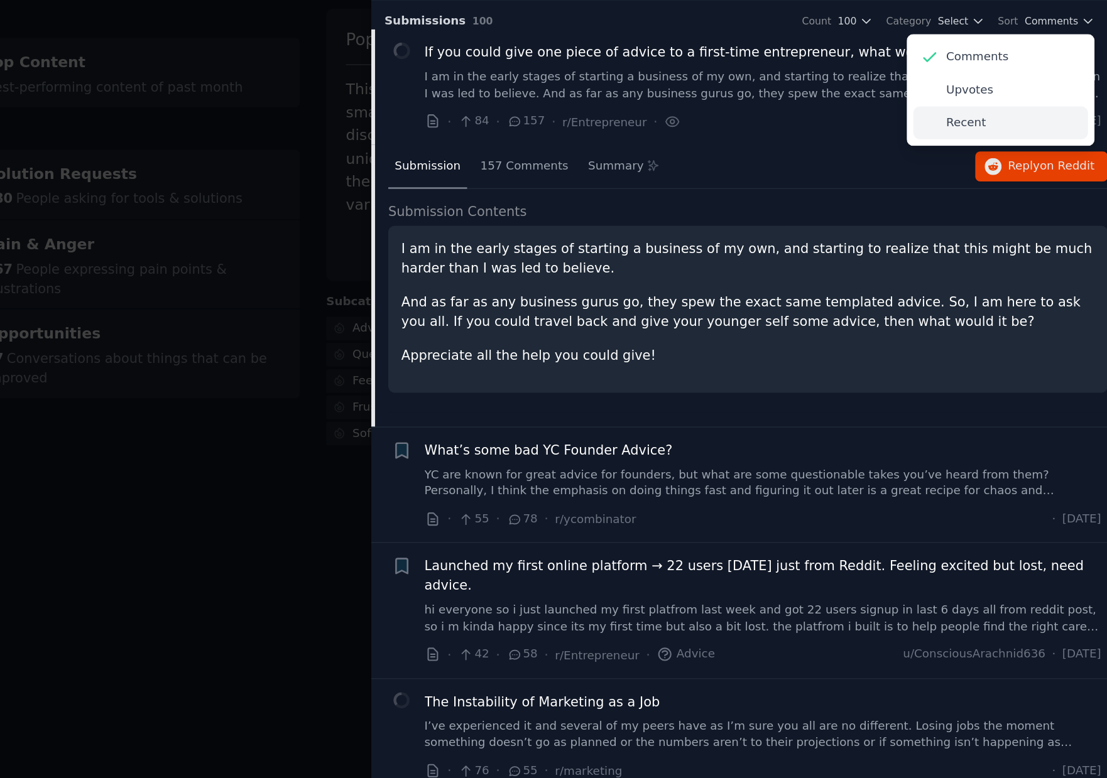
click at [1013, 146] on p "Recent" at bounding box center [1012, 147] width 26 height 11
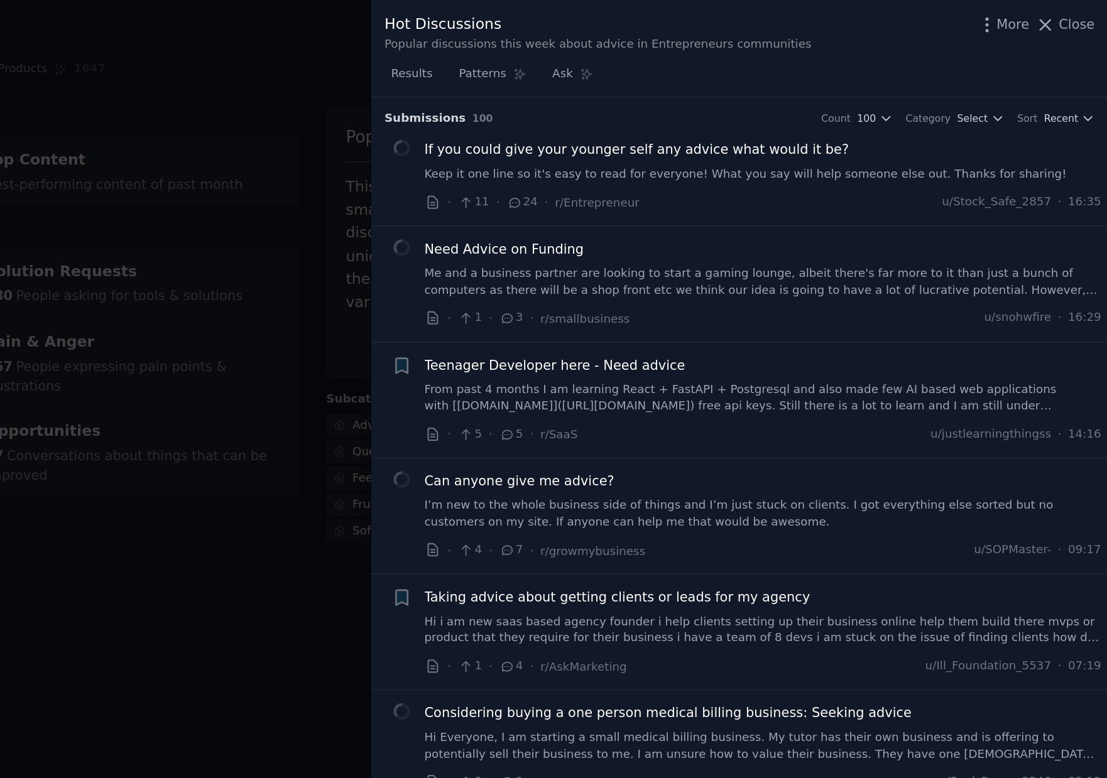
click at [726, 167] on span "Need Advice on Funding" at bounding box center [703, 166] width 107 height 13
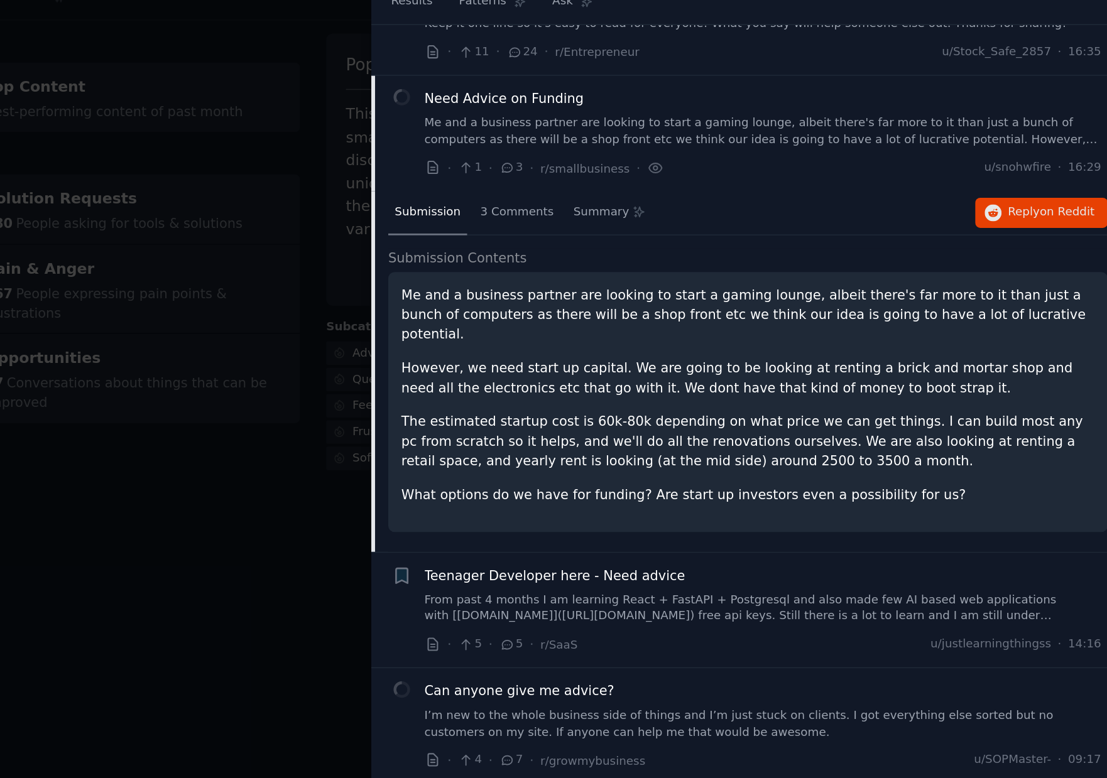
scroll to position [86, 0]
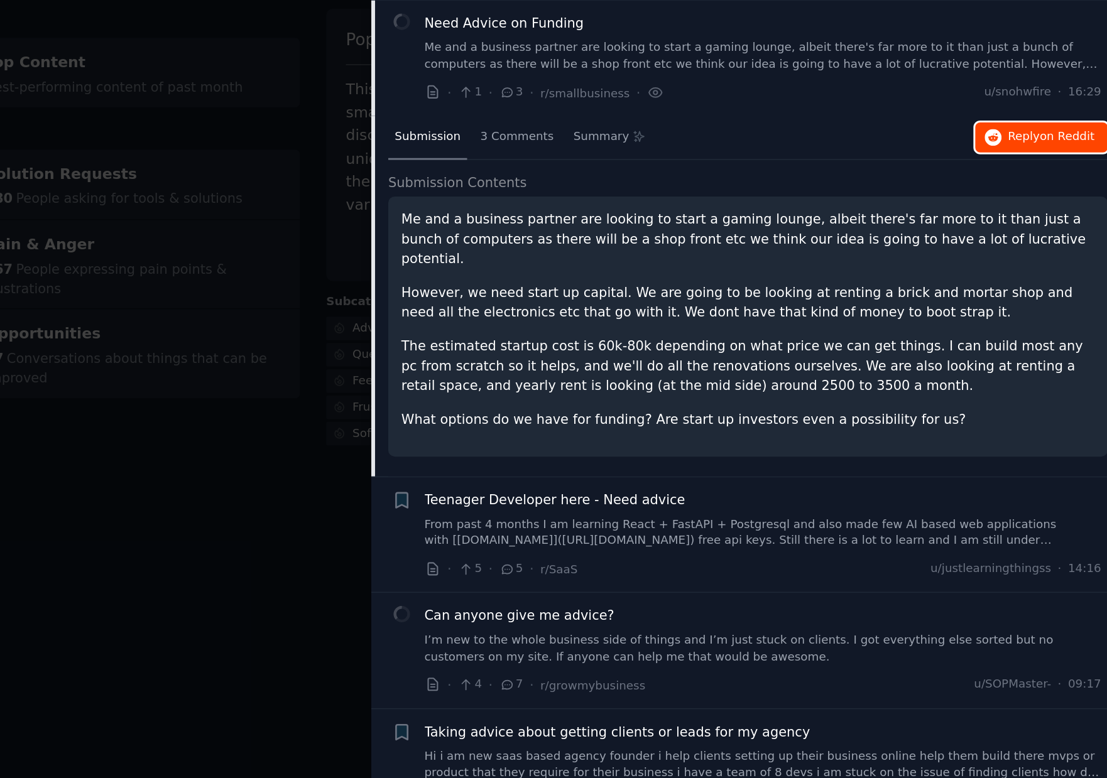
click at [1074, 156] on span "on Reddit" at bounding box center [1080, 156] width 36 height 9
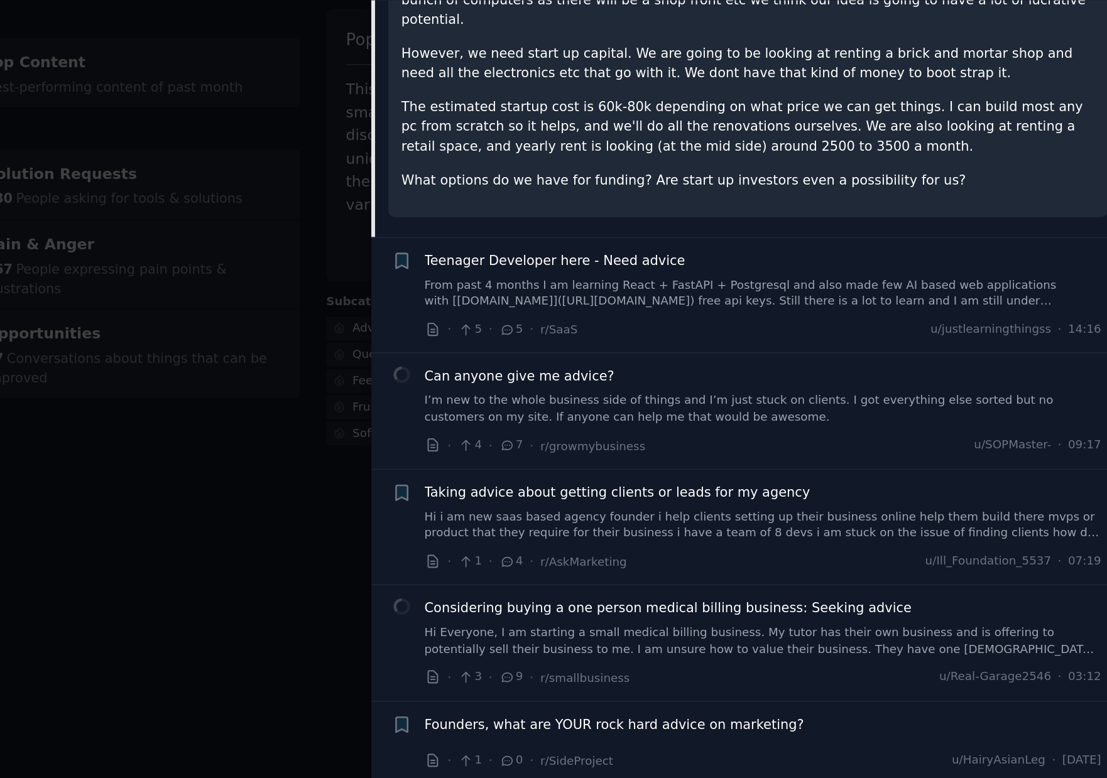
scroll to position [252, 0]
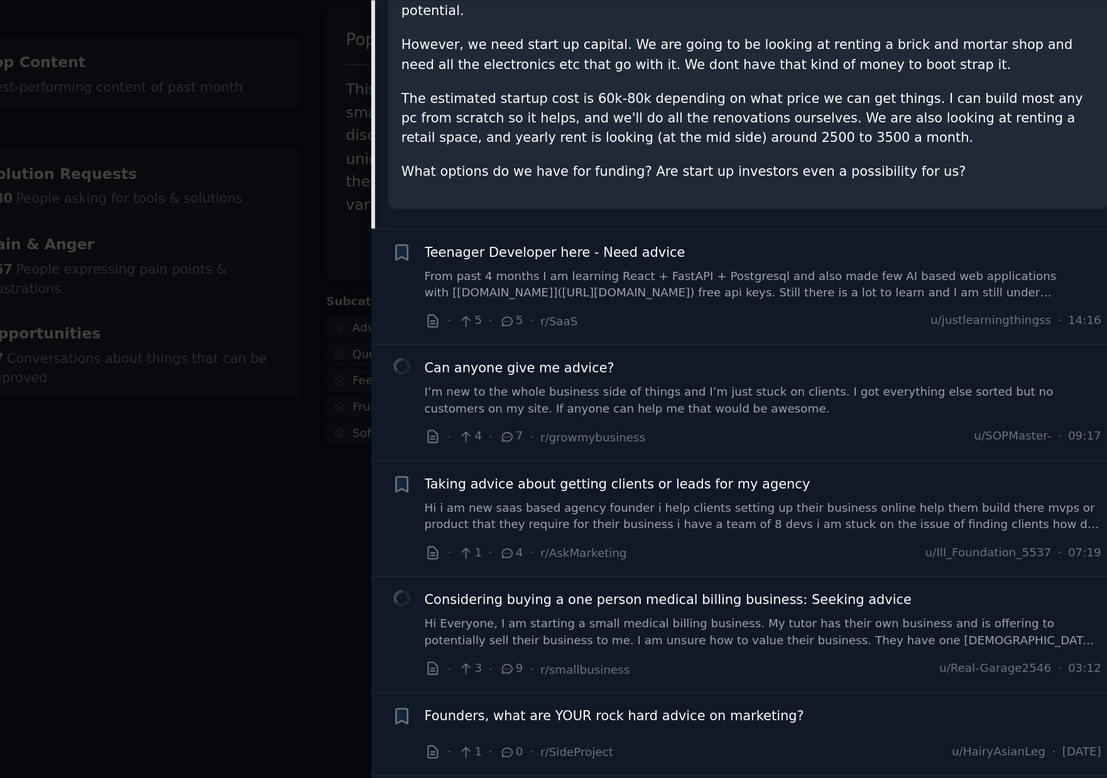
click at [841, 305] on div "Can anyone give me advice? I’m new to the whole business side of things and I’m…" at bounding box center [876, 325] width 453 height 40
click at [740, 305] on span "Can anyone give me advice?" at bounding box center [713, 311] width 127 height 13
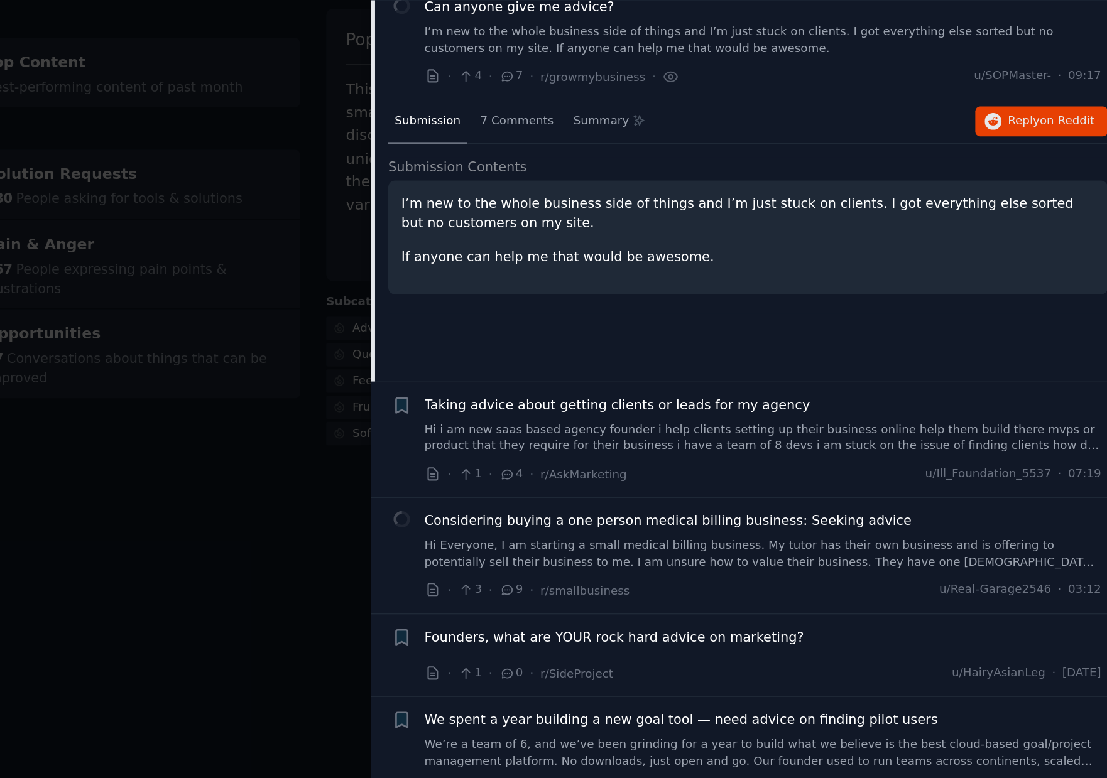
scroll to position [241, 0]
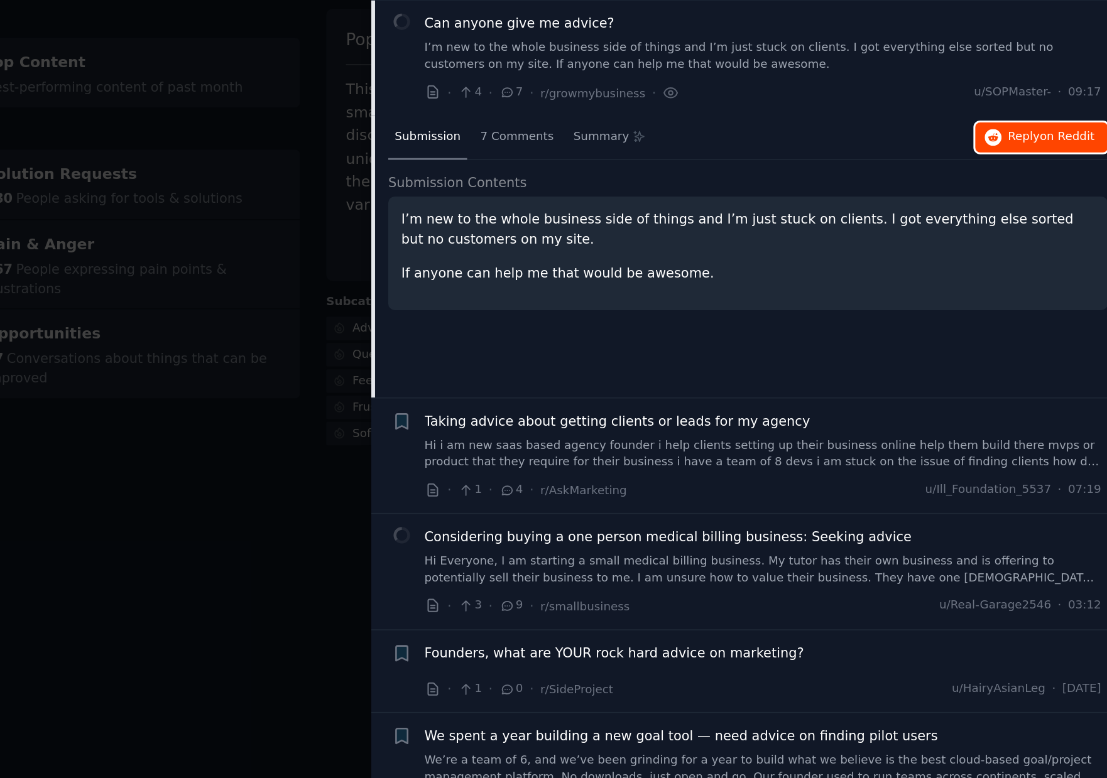
click at [1069, 161] on span "Reply on Reddit" at bounding box center [1069, 156] width 58 height 11
click at [850, 369] on link "Hi i am new saas based agency founder i help clients setting up their business …" at bounding box center [876, 369] width 453 height 22
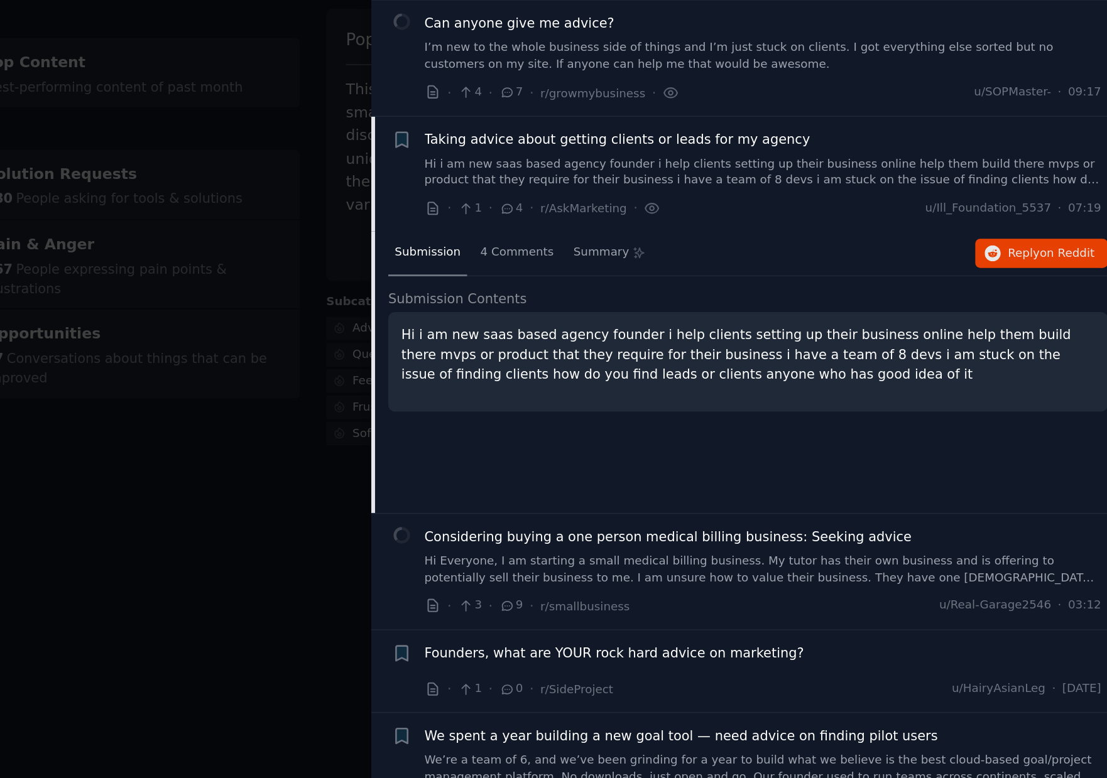
scroll to position [318, 0]
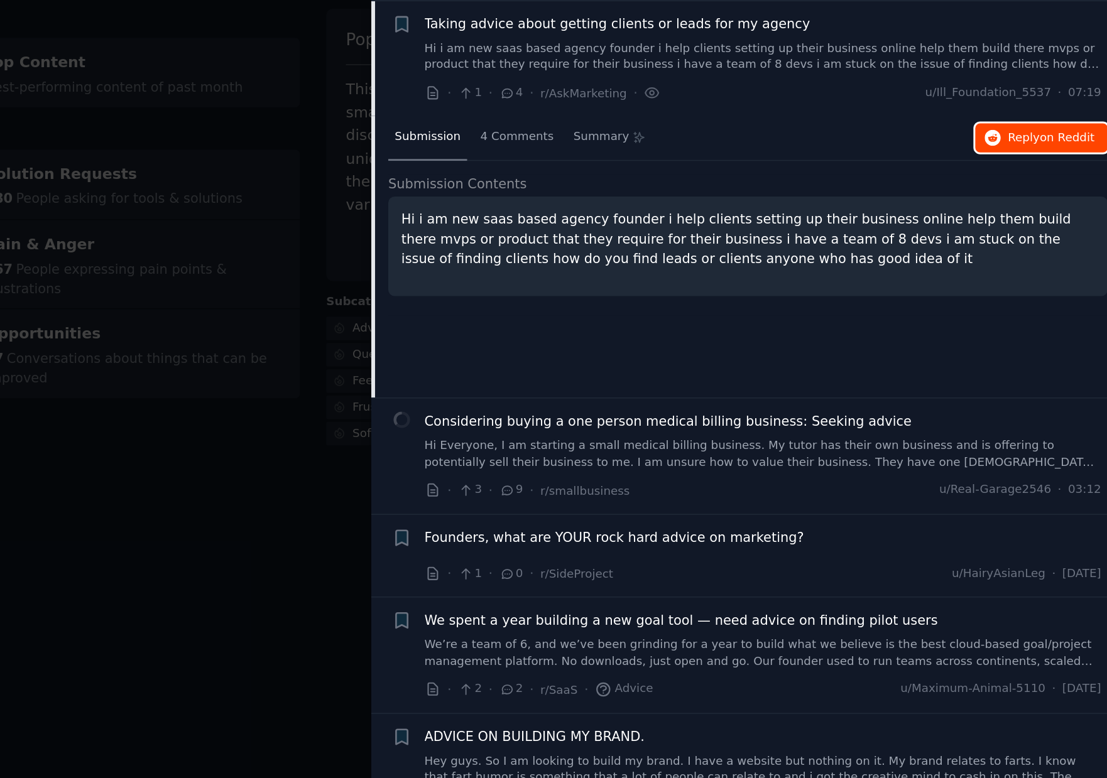
click at [1065, 155] on span "on Reddit" at bounding box center [1080, 157] width 36 height 9
